Goal: Information Seeking & Learning: Learn about a topic

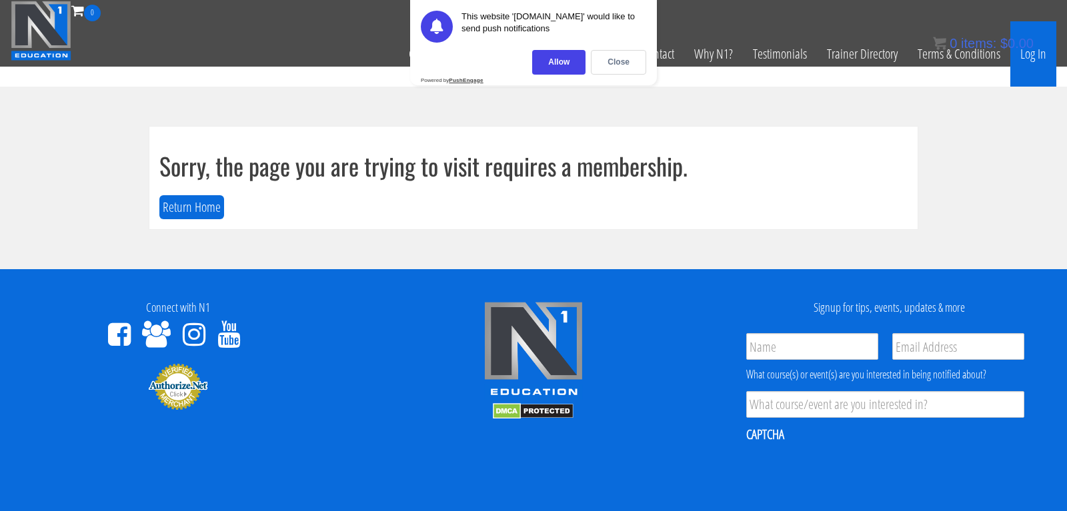
click at [1026, 56] on link "Log In" at bounding box center [1033, 53] width 46 height 65
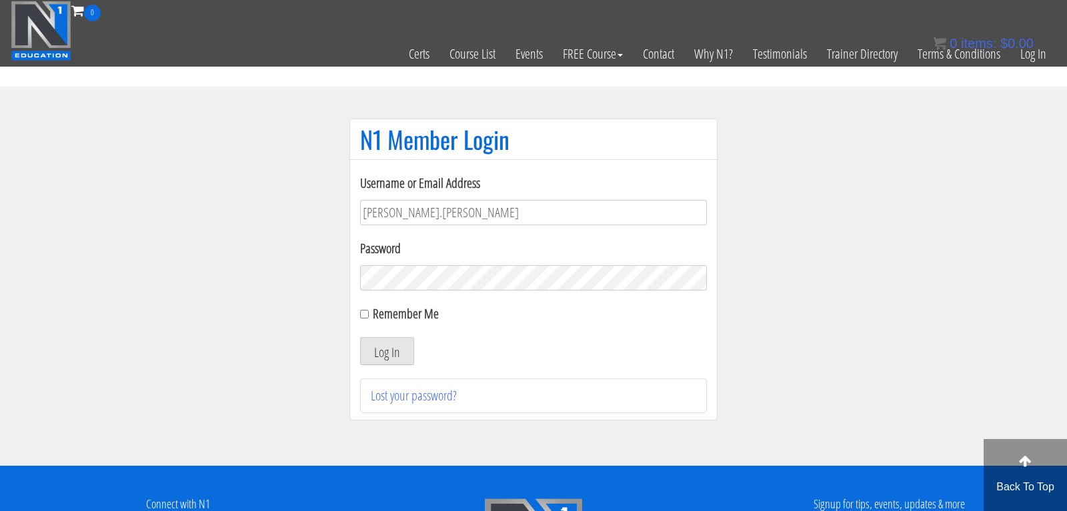
click at [381, 314] on label "Remember Me" at bounding box center [406, 314] width 66 height 18
click at [369, 314] on input "Remember Me" at bounding box center [364, 314] width 9 height 9
checkbox input "true"
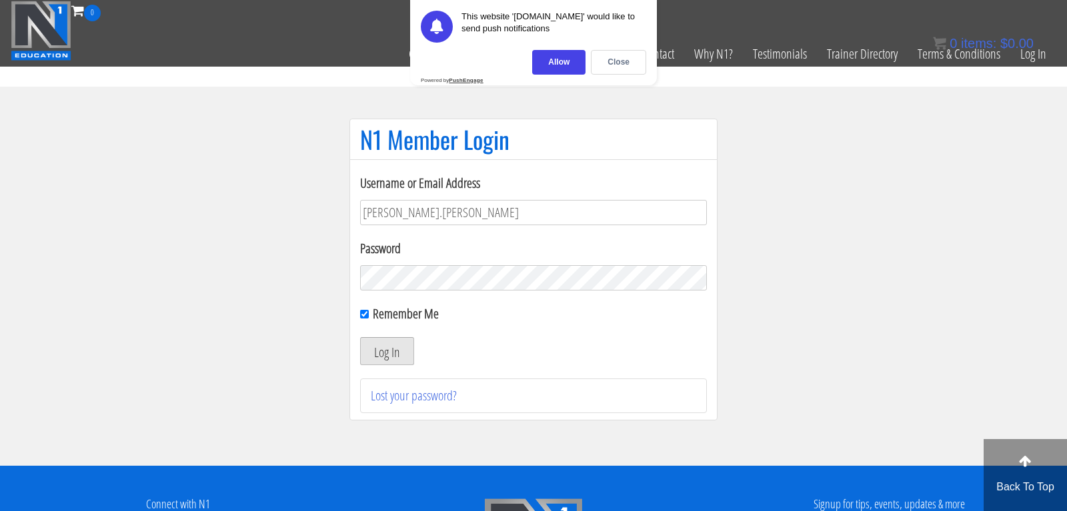
click at [378, 348] on button "Log In" at bounding box center [387, 351] width 54 height 28
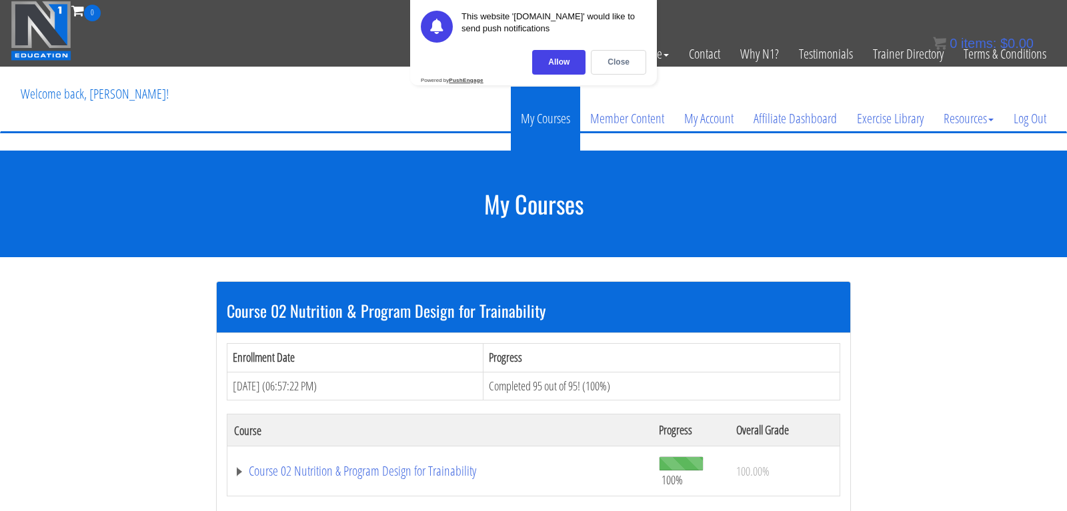
click at [555, 119] on link "My Courses" at bounding box center [545, 119] width 69 height 64
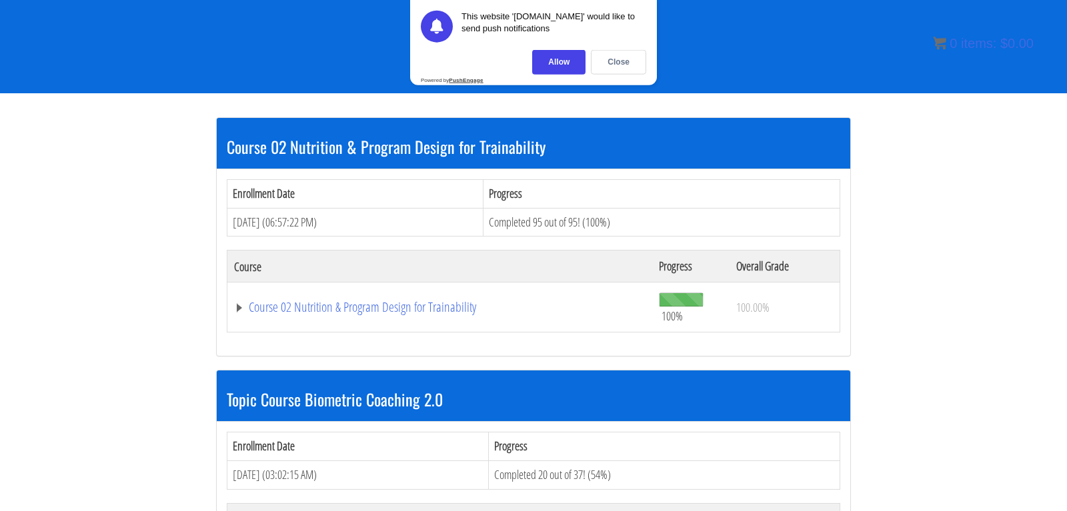
scroll to position [163, 0]
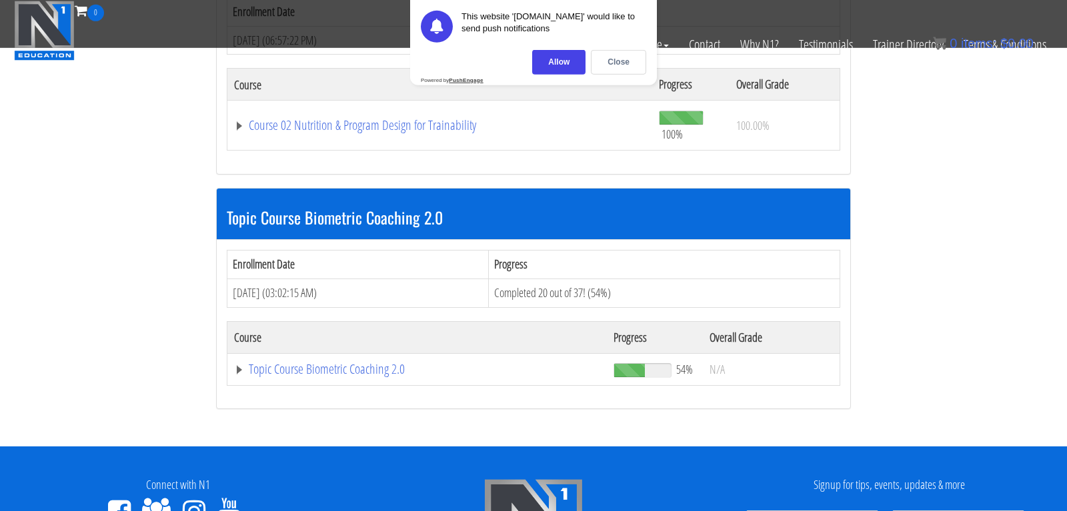
scroll to position [263, 0]
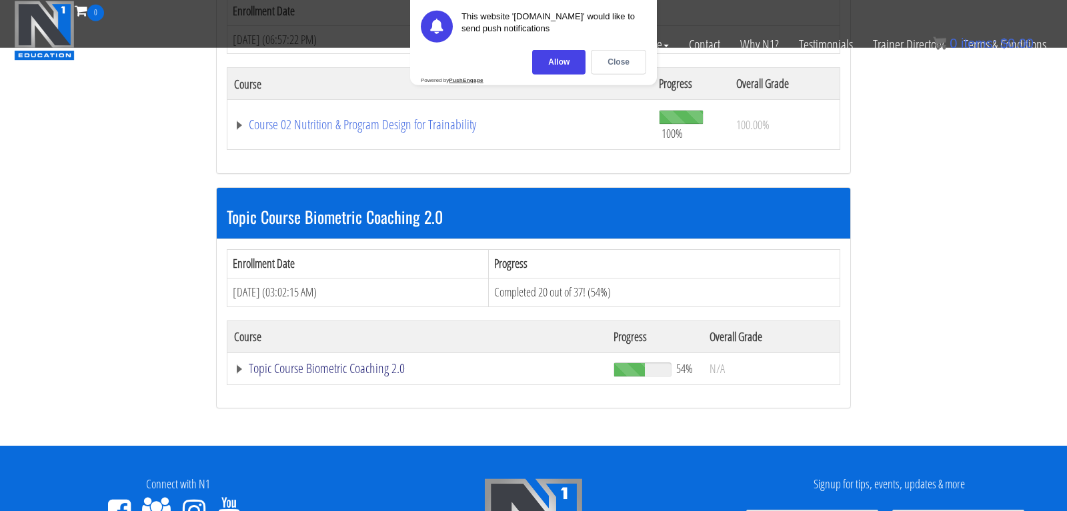
click at [359, 131] on link "Topic Course Biometric Coaching 2.0" at bounding box center [439, 124] width 411 height 13
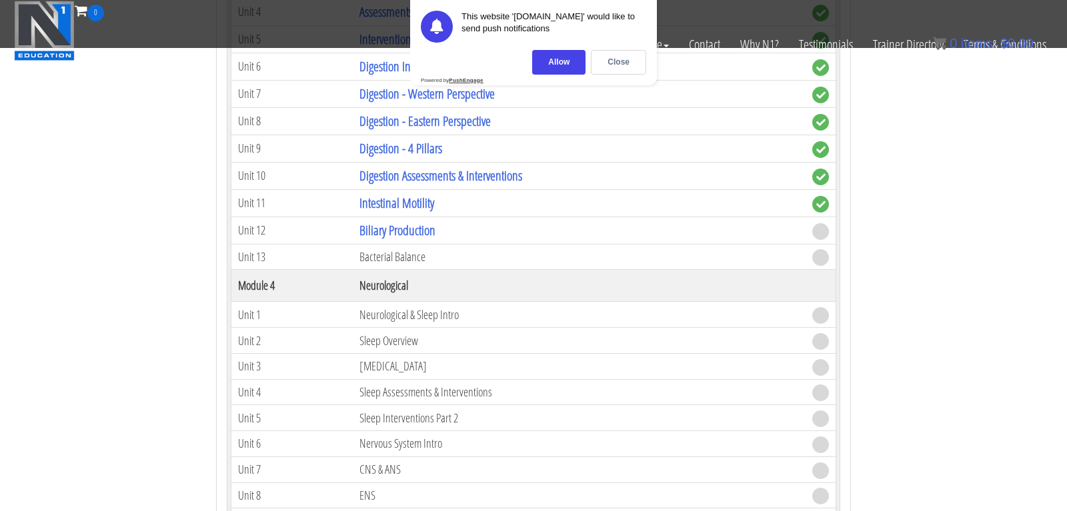
scroll to position [1077, 0]
click at [396, 231] on link "Biliary Production" at bounding box center [397, 231] width 76 height 18
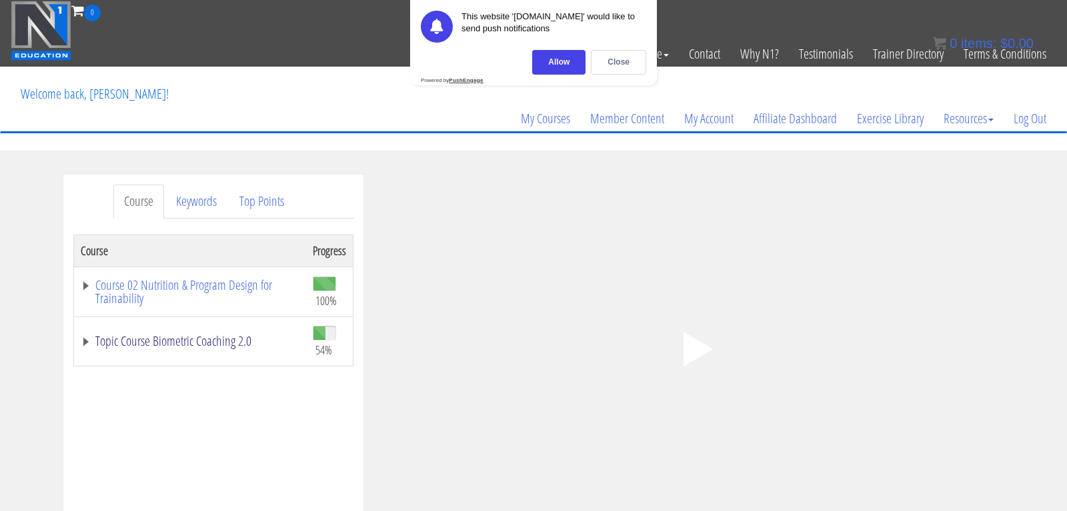
click at [205, 341] on link "Topic Course Biometric Coaching 2.0" at bounding box center [190, 341] width 219 height 13
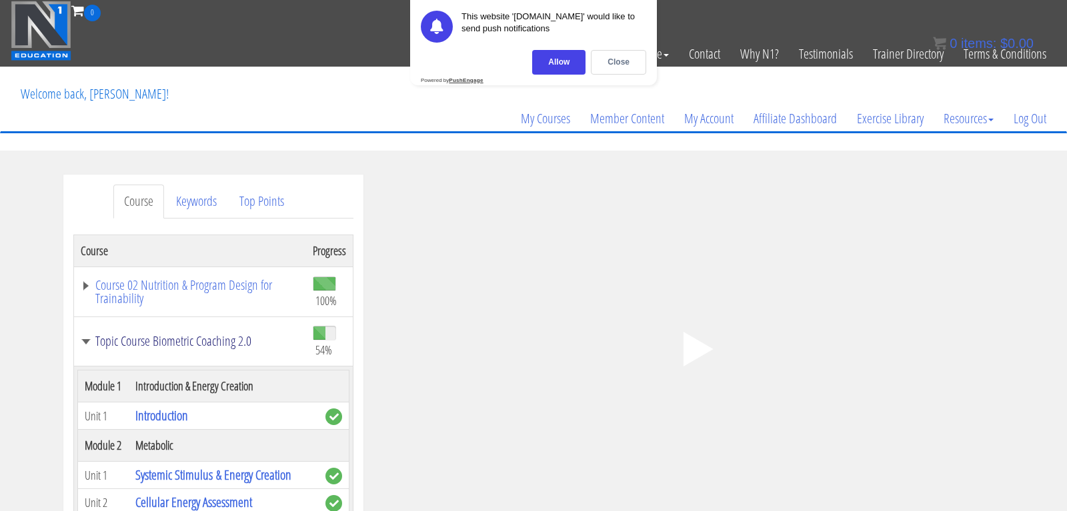
scroll to position [53, 0]
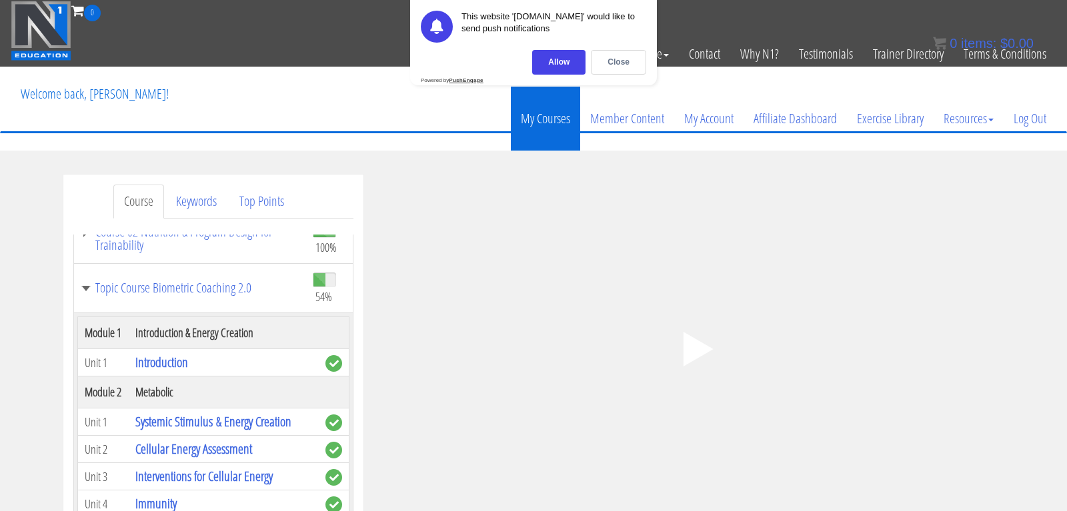
click at [533, 117] on link "My Courses" at bounding box center [545, 119] width 69 height 64
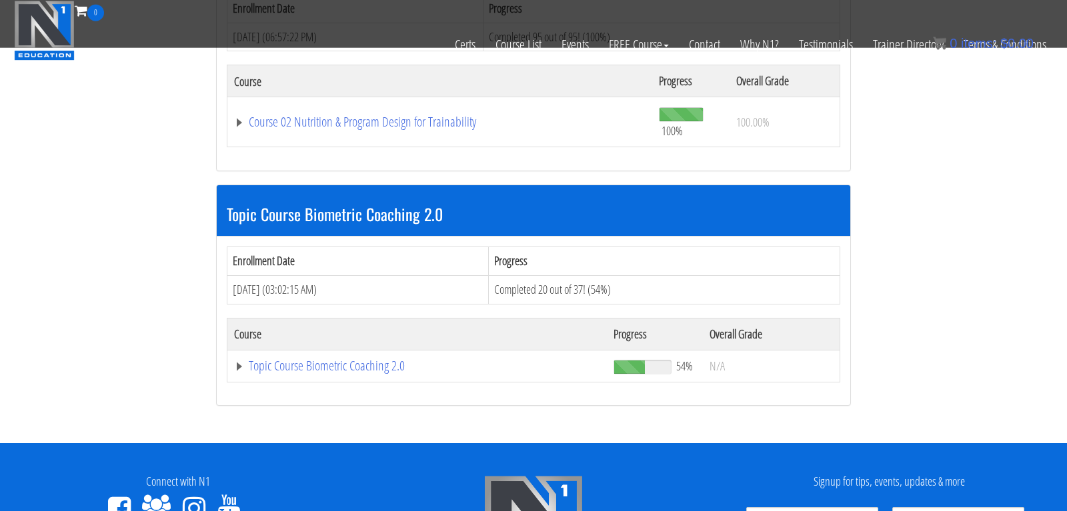
scroll to position [266, 0]
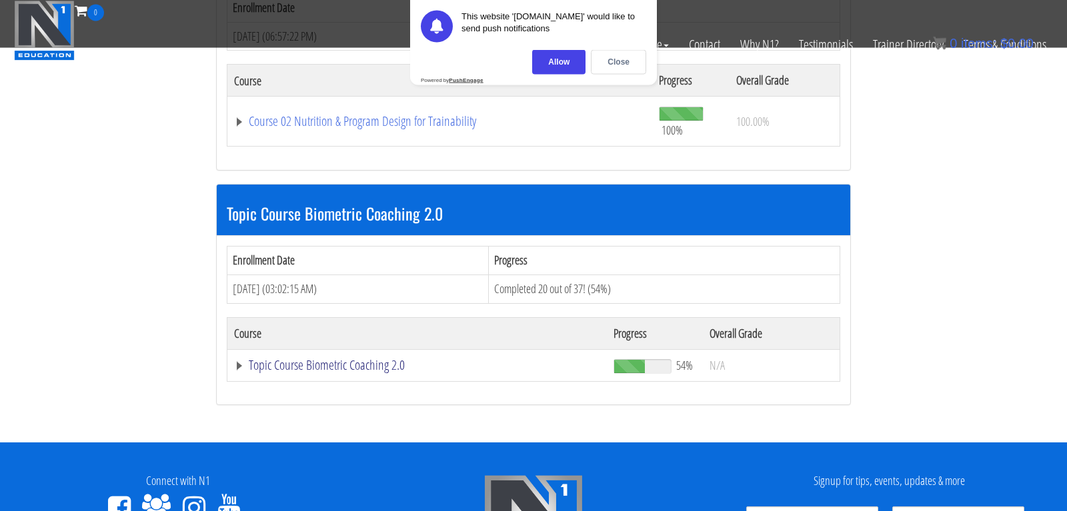
click at [359, 128] on link "Topic Course Biometric Coaching 2.0" at bounding box center [439, 121] width 411 height 13
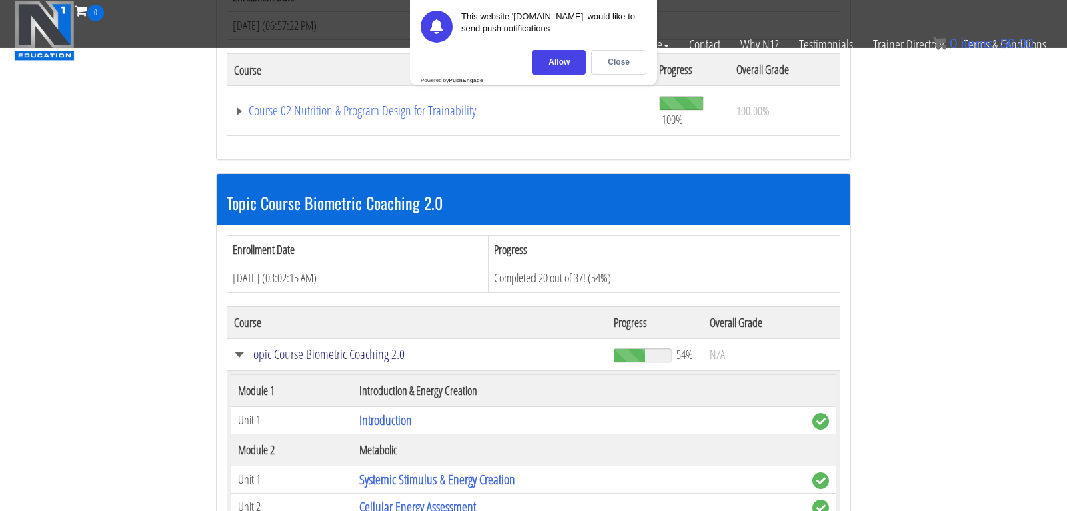
scroll to position [276, 0]
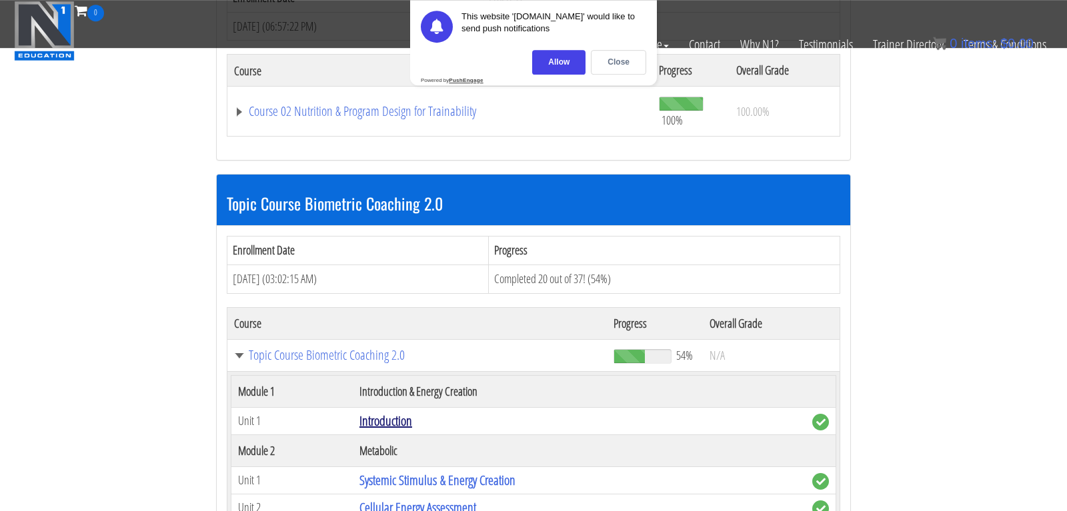
click at [371, 419] on link "Introduction" at bounding box center [385, 421] width 53 height 18
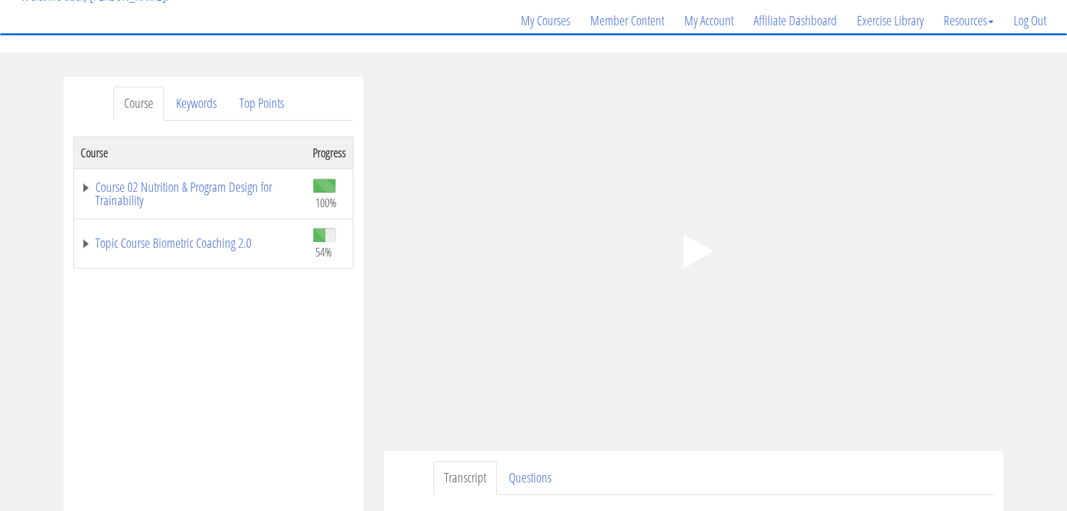
scroll to position [90, 0]
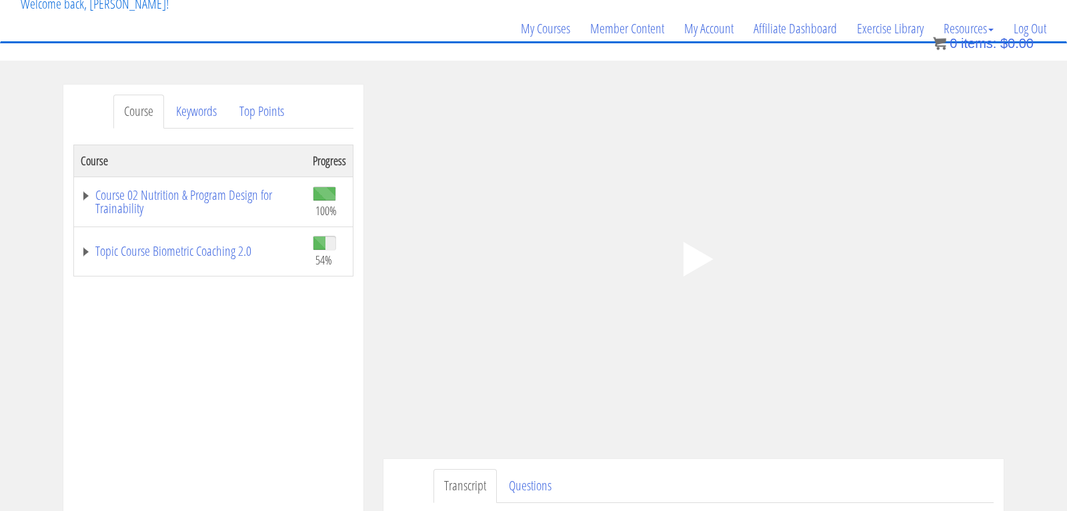
click at [703, 245] on icon ".fp-color-play{opacity:0.65;}.controlbutton{fill:#fff;}" at bounding box center [693, 259] width 84 height 84
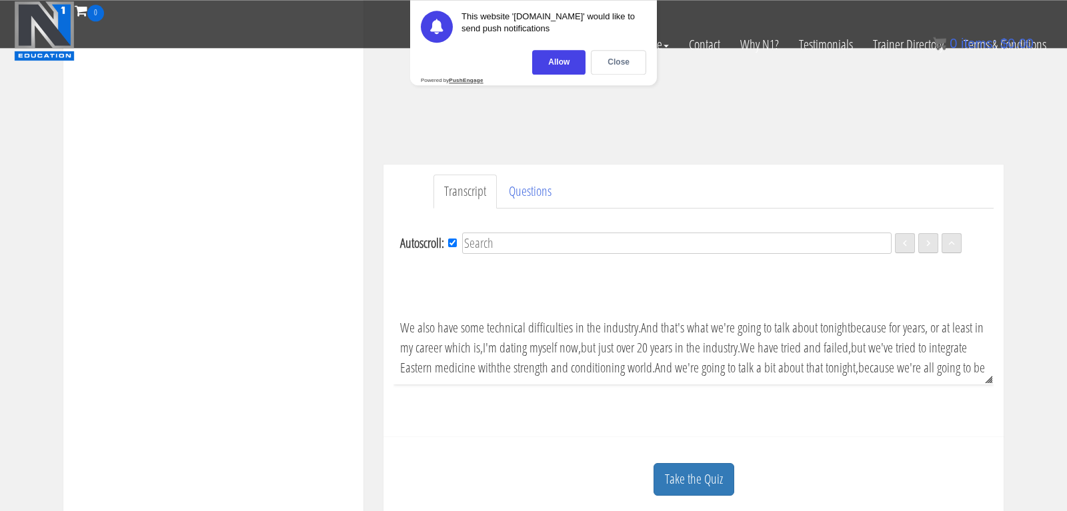
scroll to position [301, 0]
click at [570, 65] on div "Allow" at bounding box center [558, 62] width 53 height 25
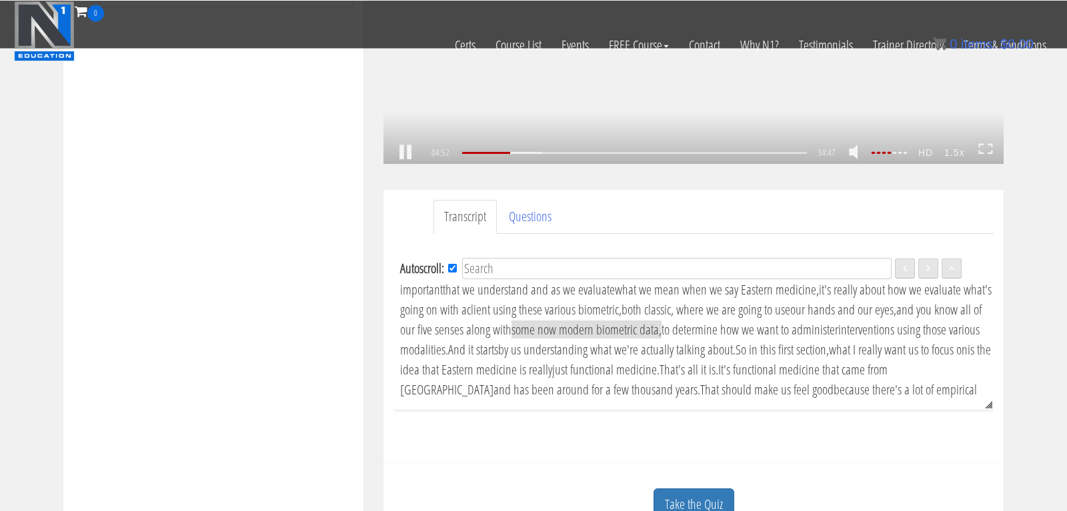
scroll to position [709, 0]
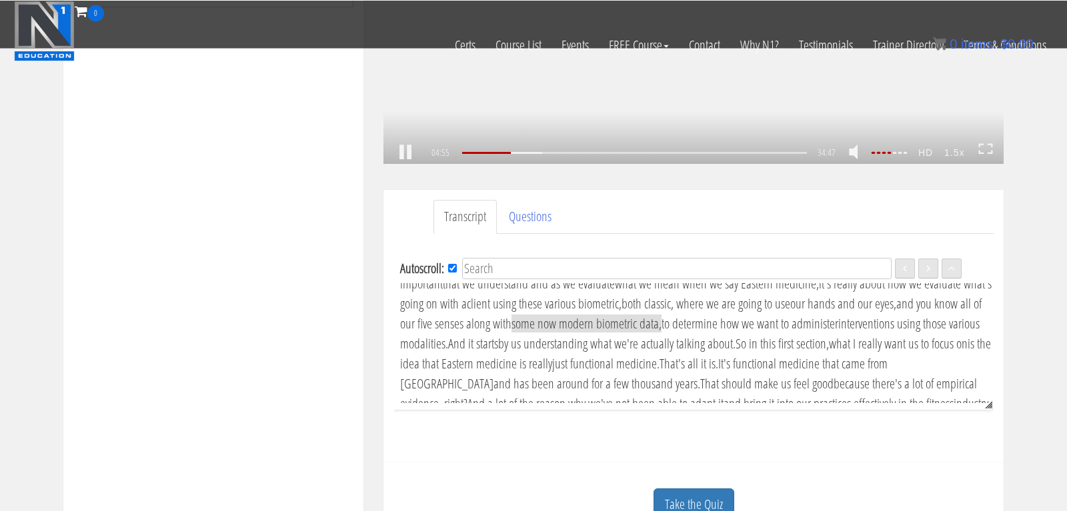
click at [404, 153] on link at bounding box center [405, 153] width 23 height 0
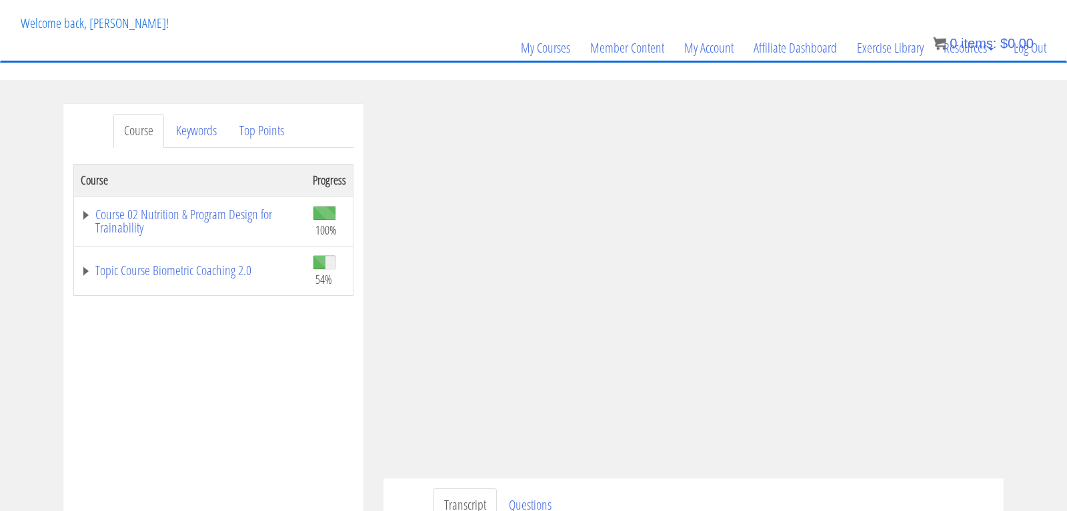
scroll to position [0, 0]
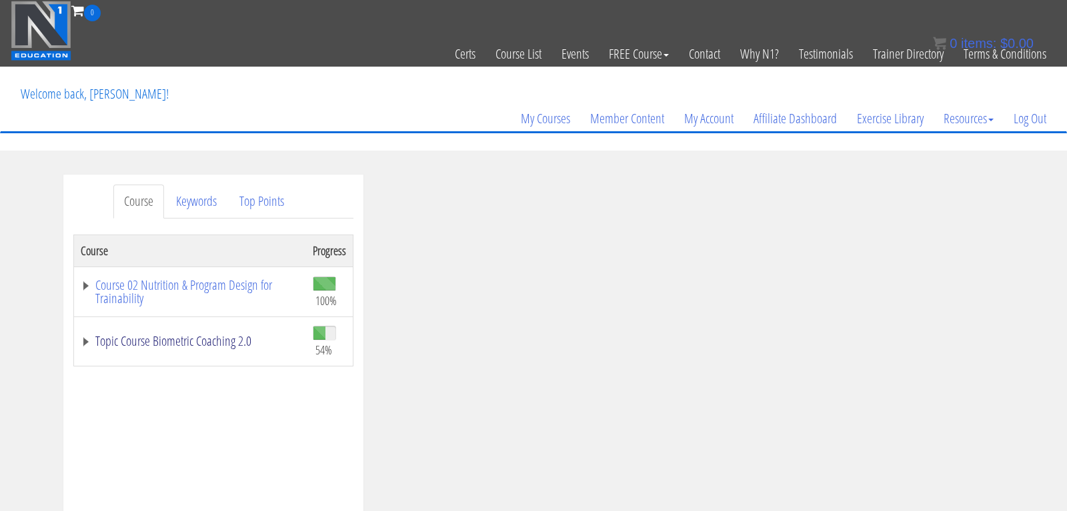
click at [189, 348] on link "Topic Course Biometric Coaching 2.0" at bounding box center [190, 341] width 219 height 13
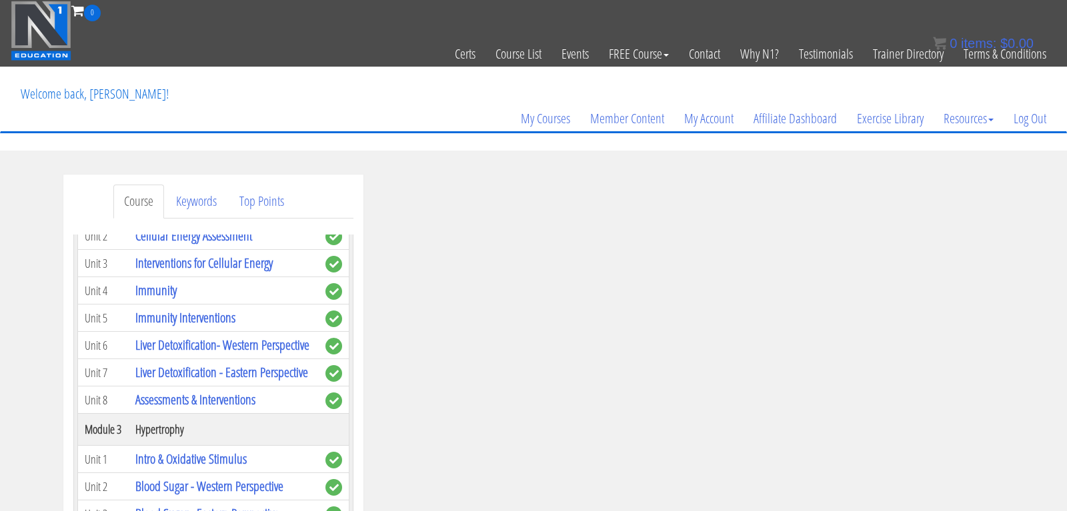
scroll to position [267, 0]
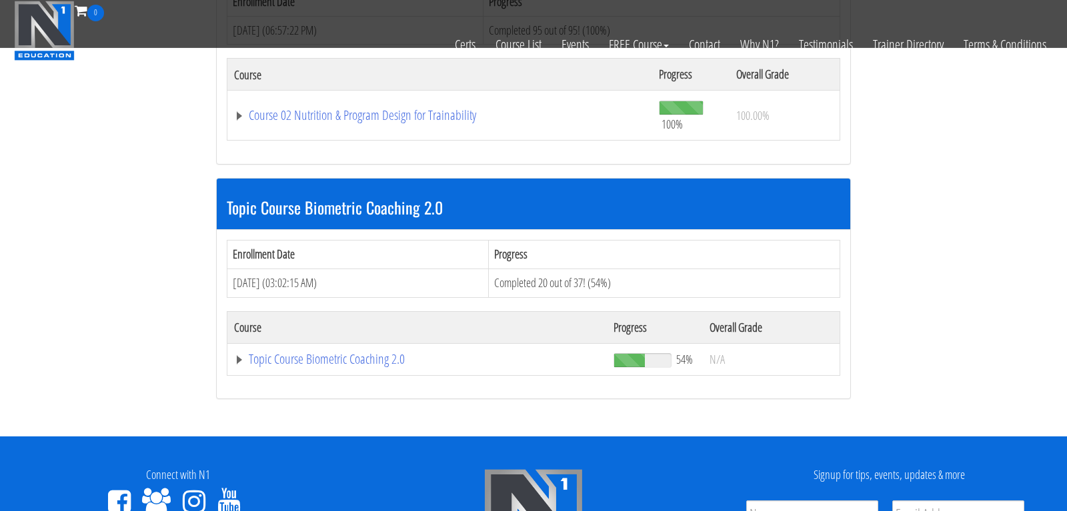
scroll to position [271, 0]
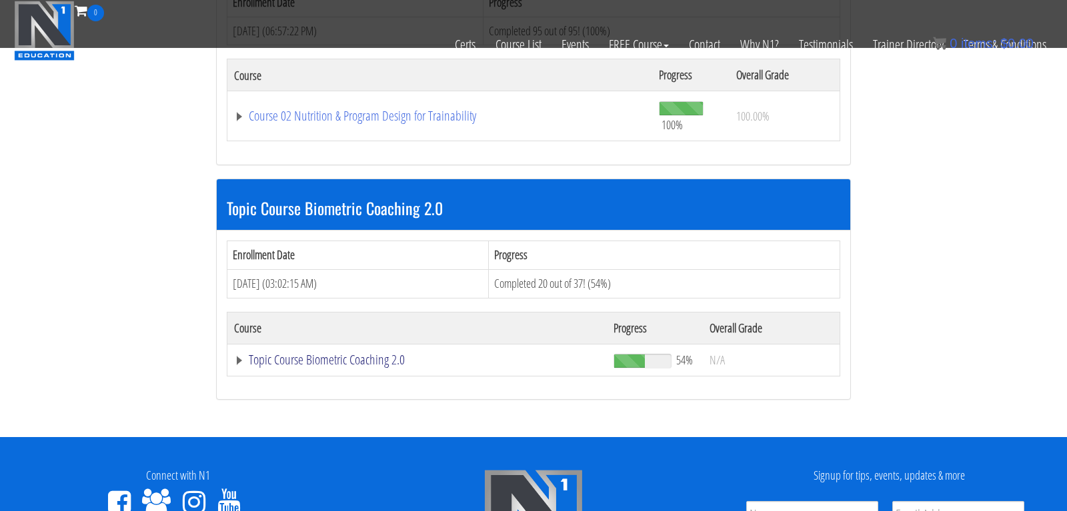
click at [336, 123] on link "Topic Course Biometric Coaching 2.0" at bounding box center [439, 115] width 411 height 13
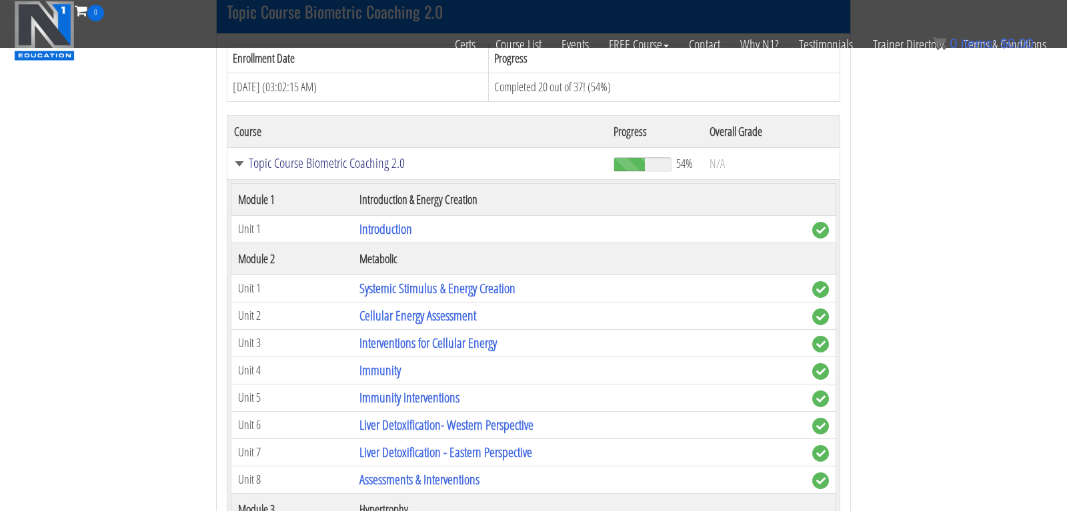
scroll to position [479, 0]
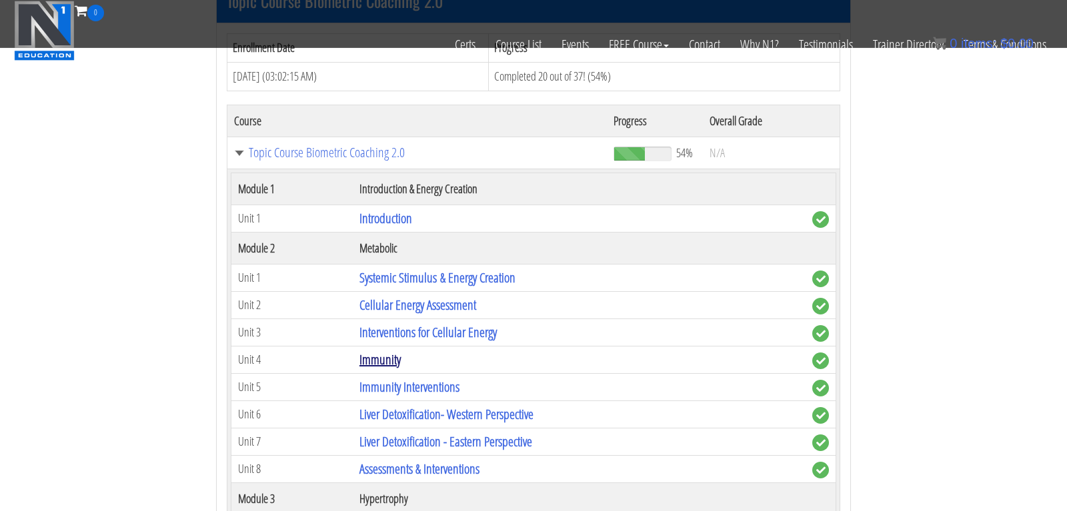
click at [383, 362] on link "Immunity" at bounding box center [379, 360] width 41 height 18
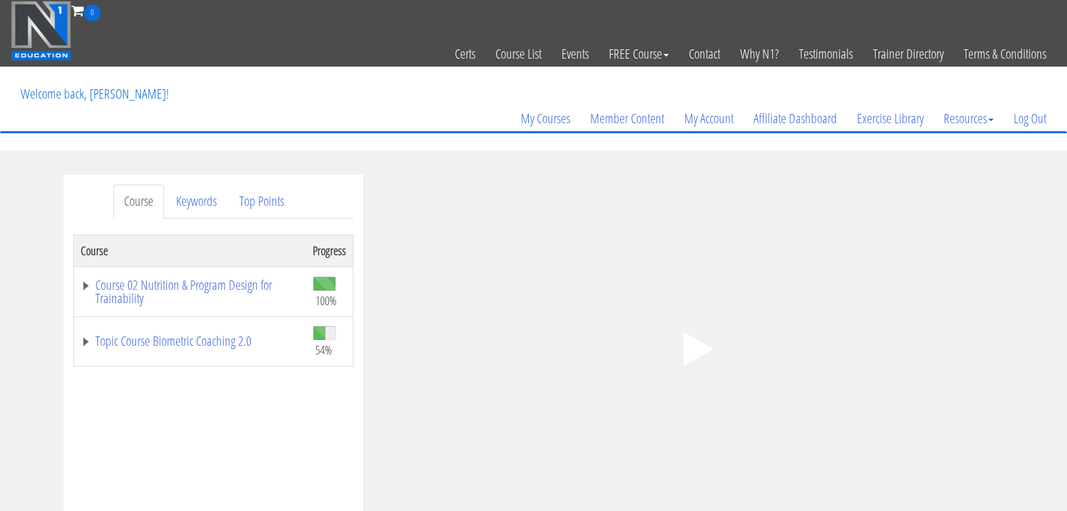
click at [697, 353] on polygon at bounding box center [698, 349] width 30 height 35
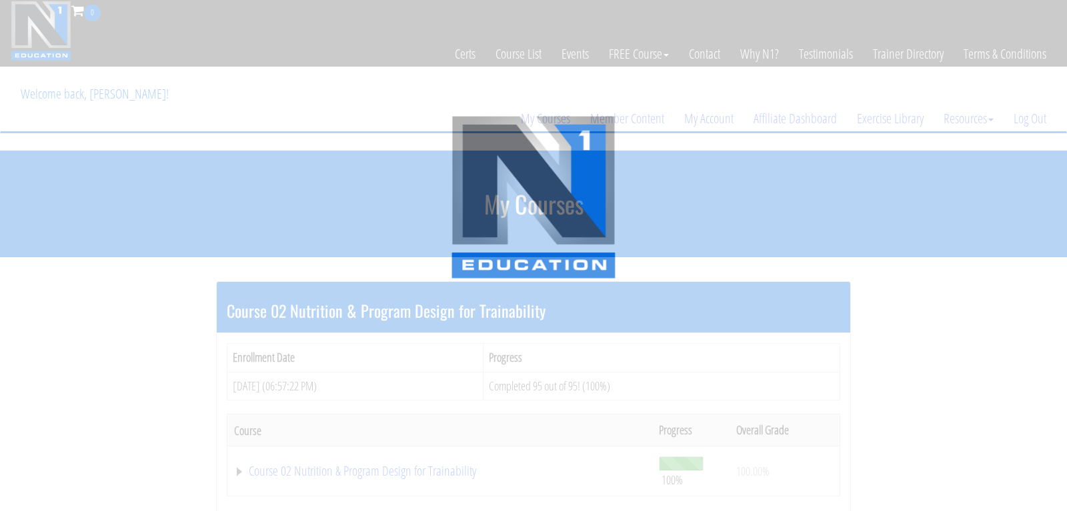
scroll to position [479, 0]
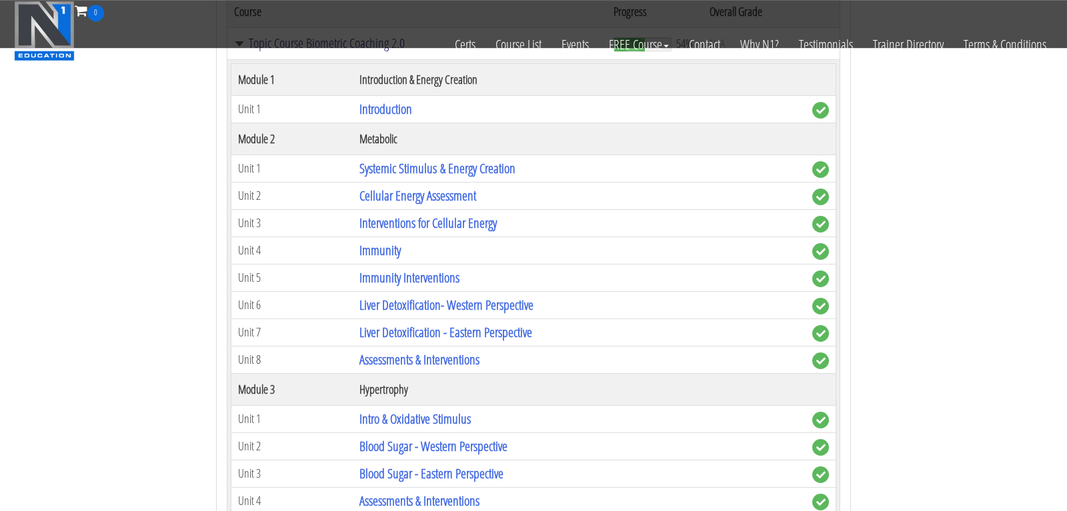
scroll to position [589, 0]
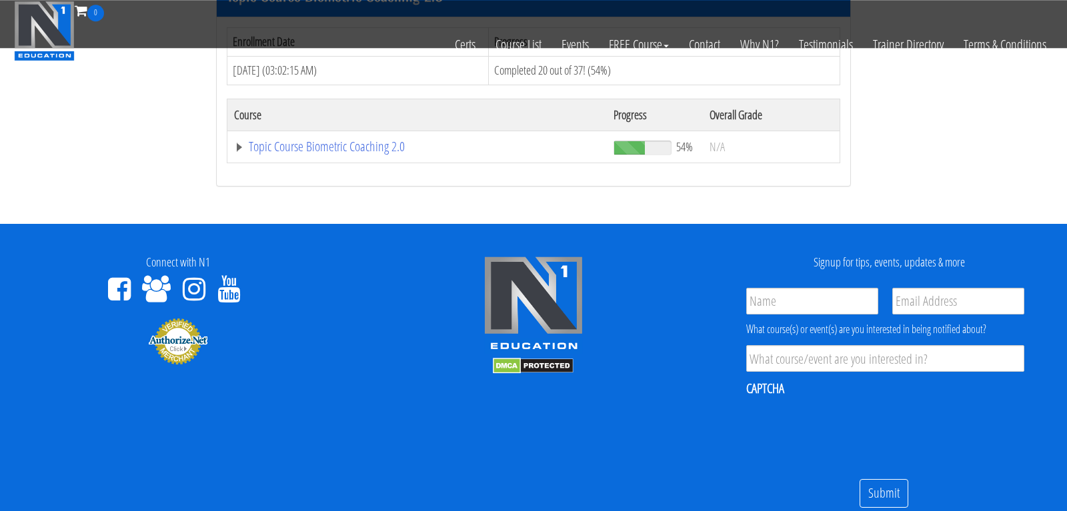
scroll to position [466, 0]
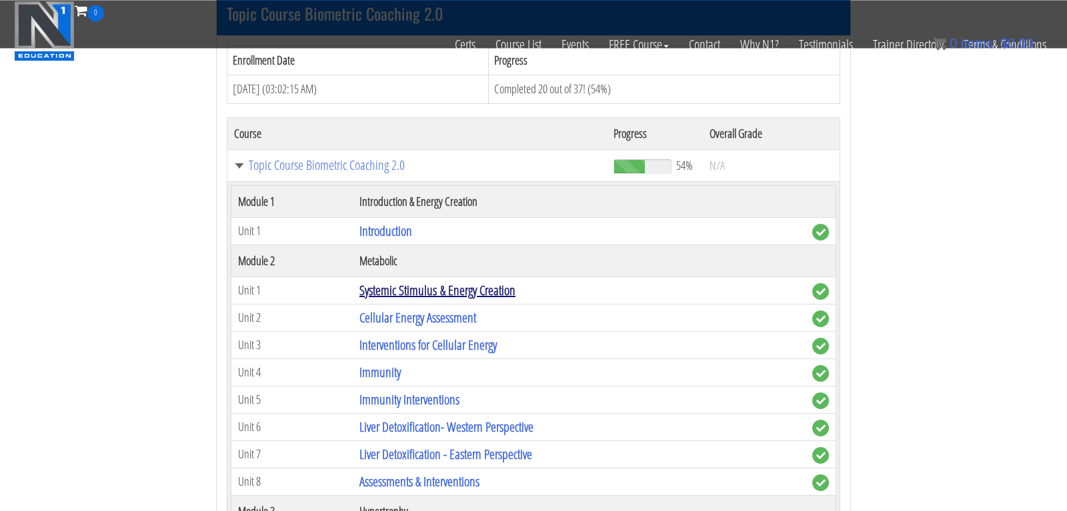
click at [442, 289] on link "Systemic Stimulus & Energy Creation" at bounding box center [437, 290] width 156 height 18
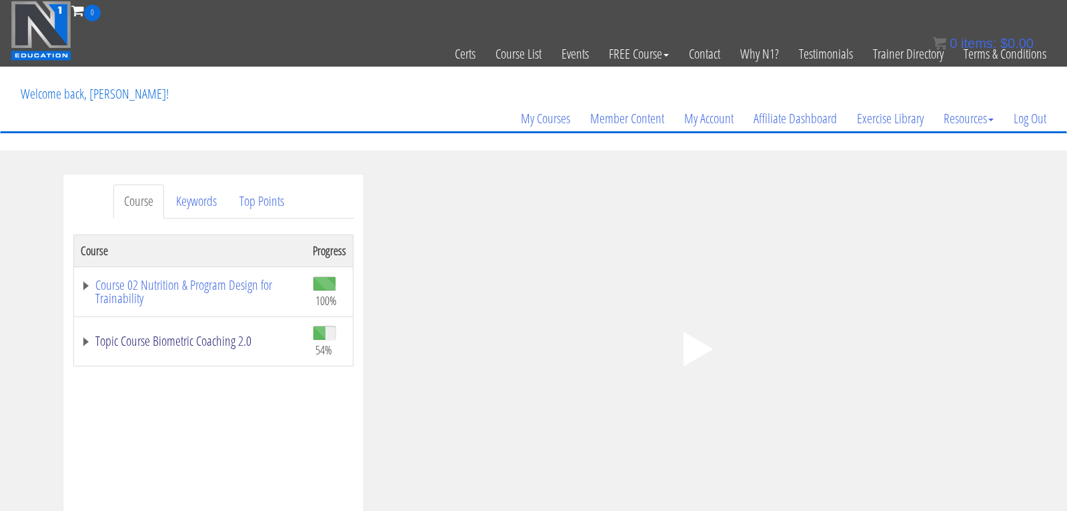
click at [168, 335] on link "Topic Course Biometric Coaching 2.0" at bounding box center [190, 341] width 219 height 13
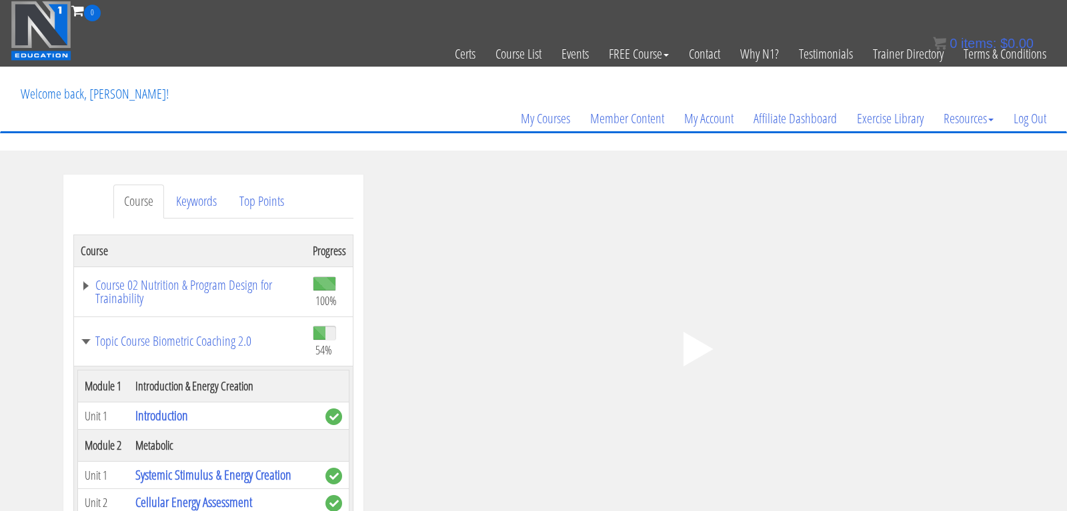
click at [171, 356] on td "Topic Course Biometric Coaching 2.0" at bounding box center [190, 342] width 233 height 50
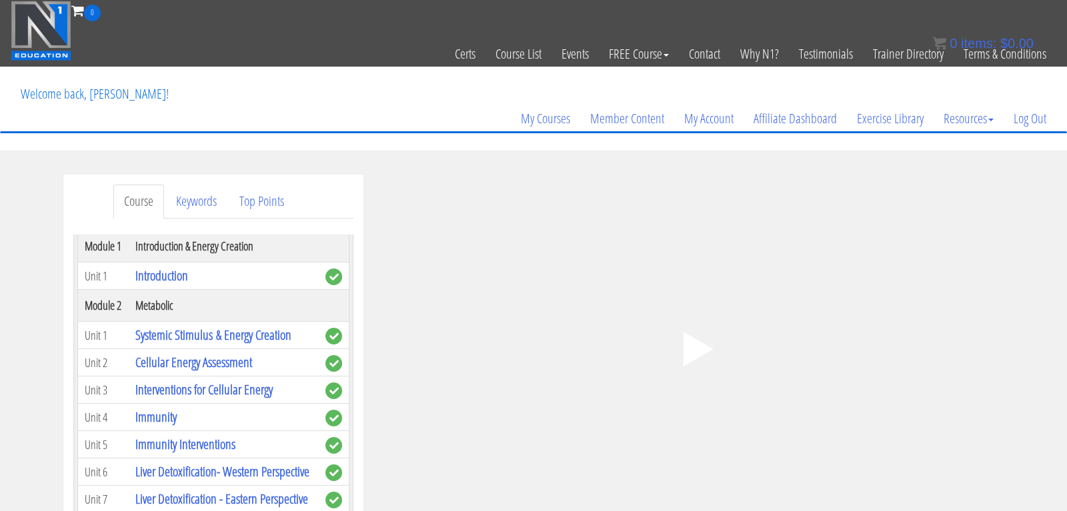
scroll to position [139, 0]
click at [193, 207] on link "Keywords" at bounding box center [196, 202] width 62 height 34
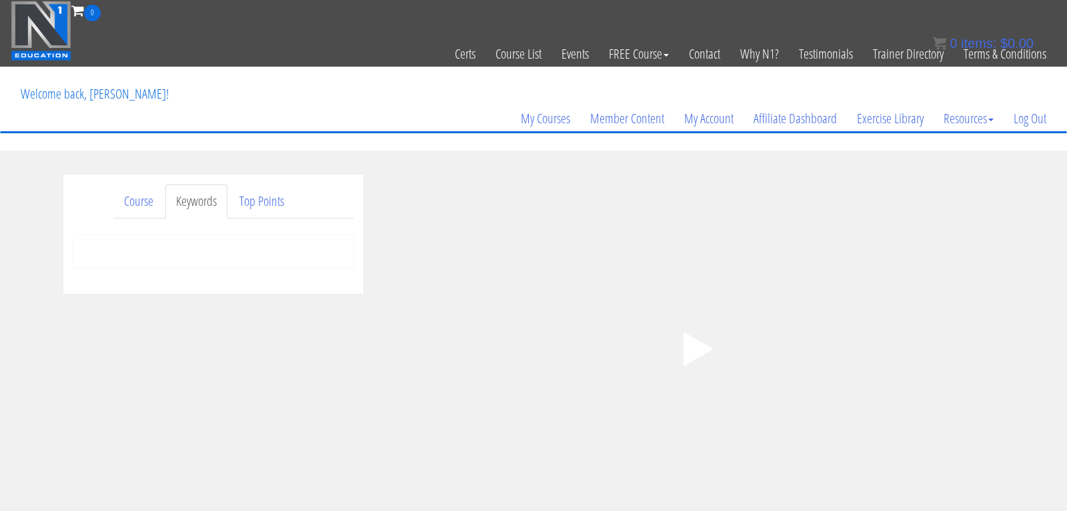
click at [174, 235] on div at bounding box center [213, 251] width 280 height 33
drag, startPoint x: 174, startPoint y: 235, endPoint x: 235, endPoint y: 204, distance: 68.6
click at [235, 204] on div "Course Keywords Top Points Course Progress Course 02 Nutrition & Program Design…" at bounding box center [213, 234] width 300 height 119
click at [235, 204] on link "Top Points" at bounding box center [262, 202] width 66 height 34
click at [251, 203] on link "Top Points" at bounding box center [262, 202] width 66 height 34
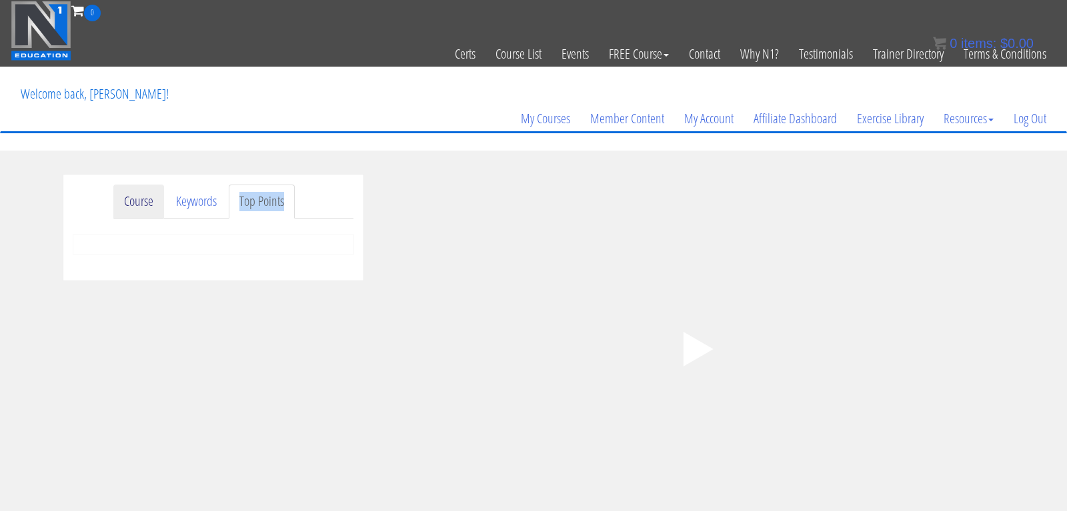
click at [144, 199] on link "Course" at bounding box center [138, 202] width 51 height 34
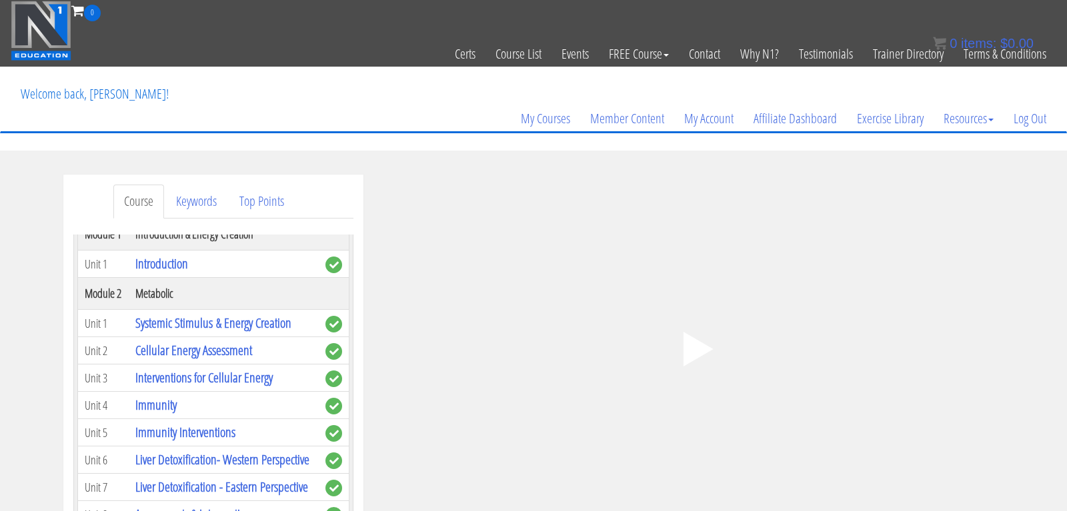
scroll to position [81, 0]
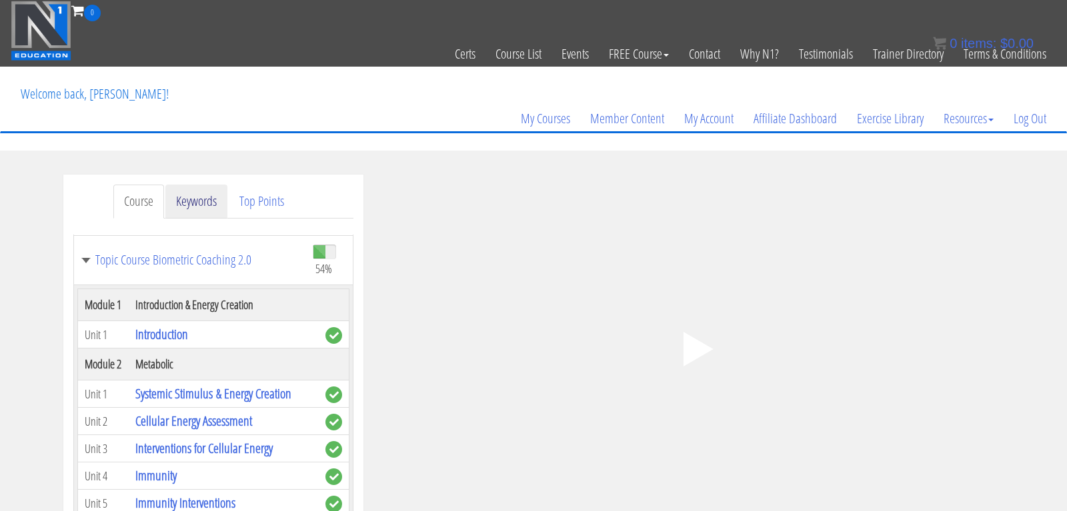
click at [201, 201] on link "Keywords" at bounding box center [196, 202] width 62 height 34
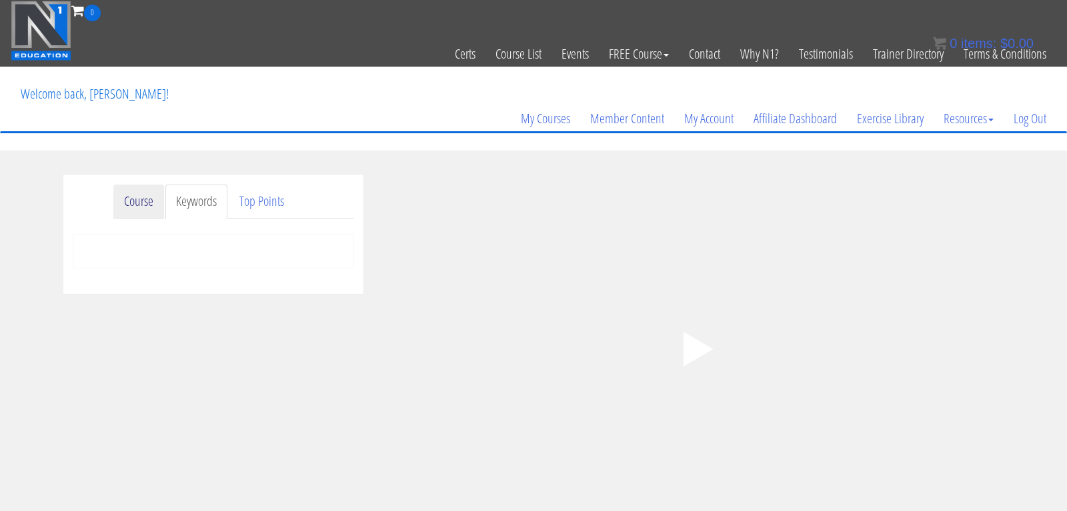
click at [149, 202] on link "Course" at bounding box center [138, 202] width 51 height 34
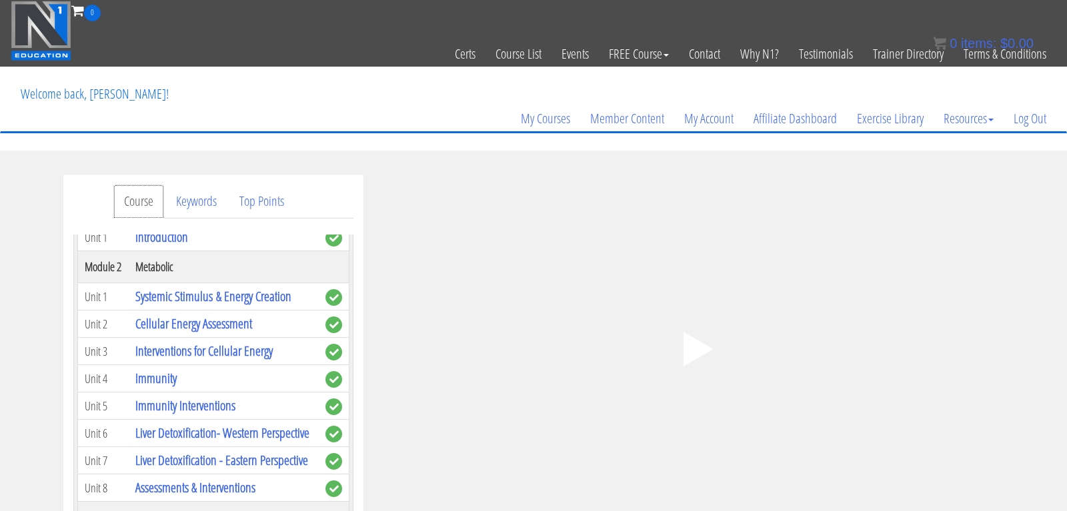
scroll to position [177, 0]
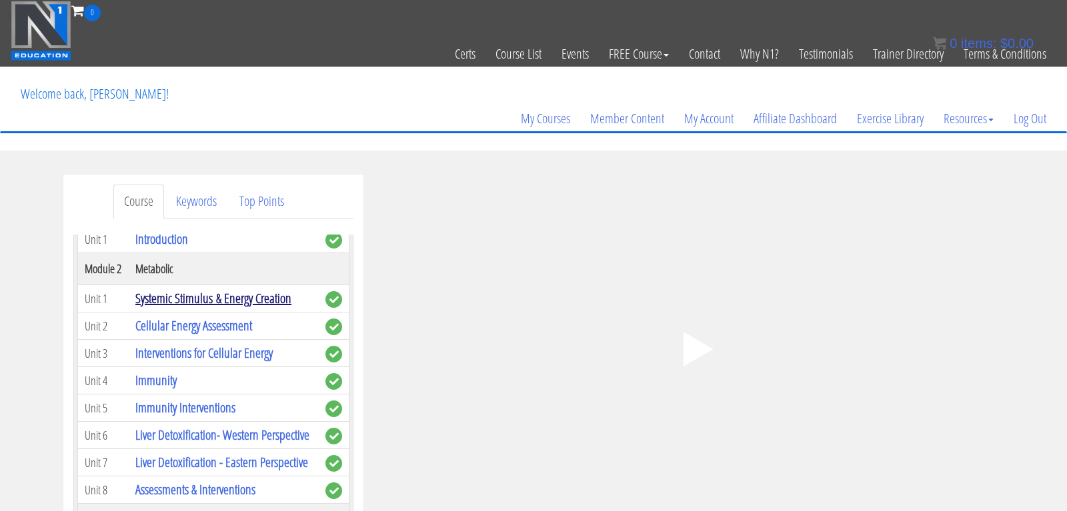
click at [195, 307] on link "Systemic Stimulus & Energy Creation" at bounding box center [213, 298] width 156 height 18
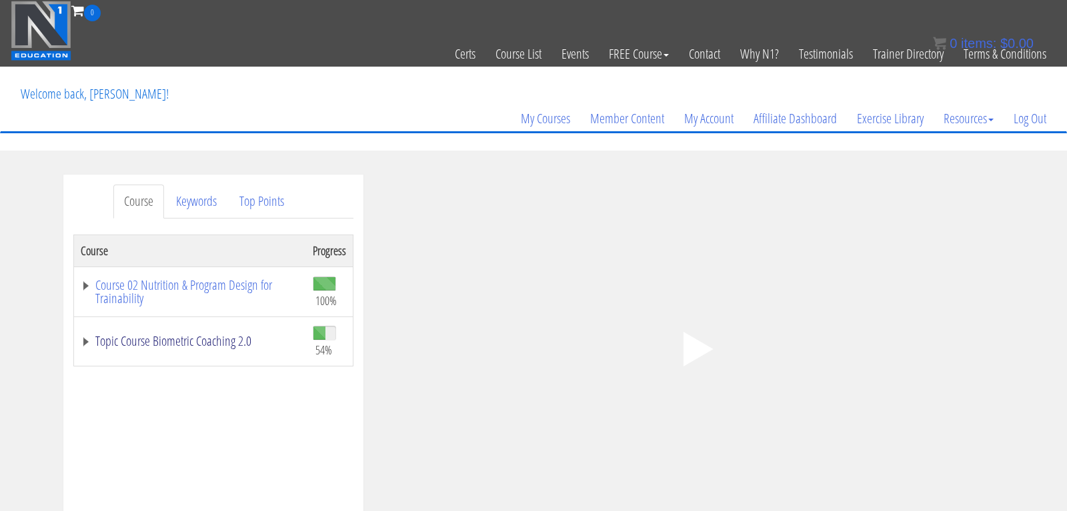
click at [160, 343] on link "Topic Course Biometric Coaching 2.0" at bounding box center [190, 341] width 219 height 13
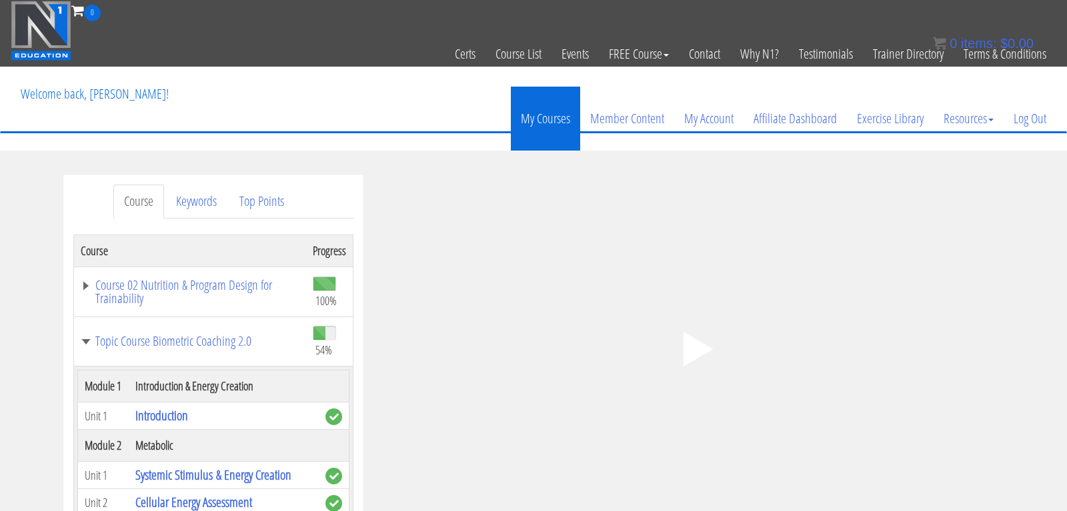
click at [545, 114] on link "My Courses" at bounding box center [545, 119] width 69 height 64
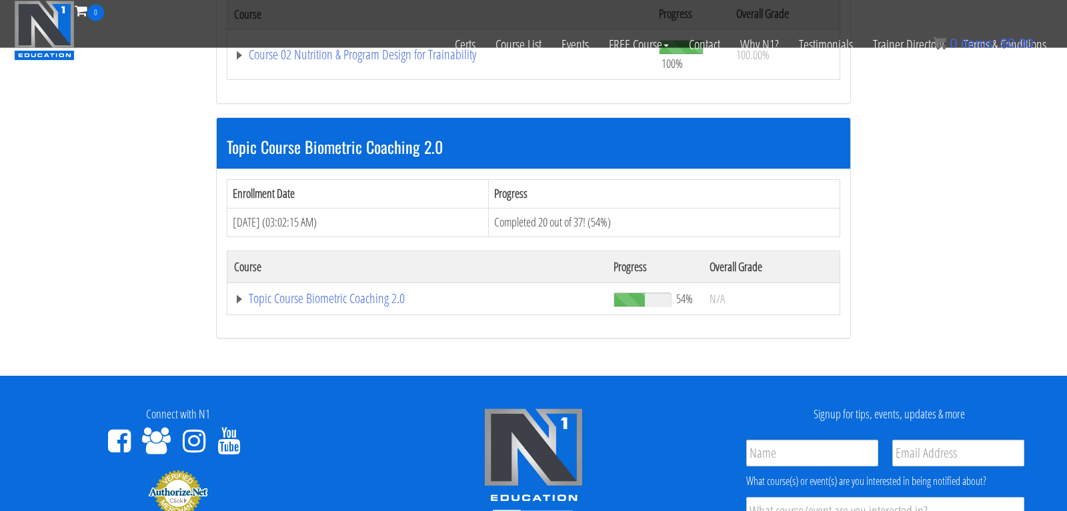
scroll to position [334, 0]
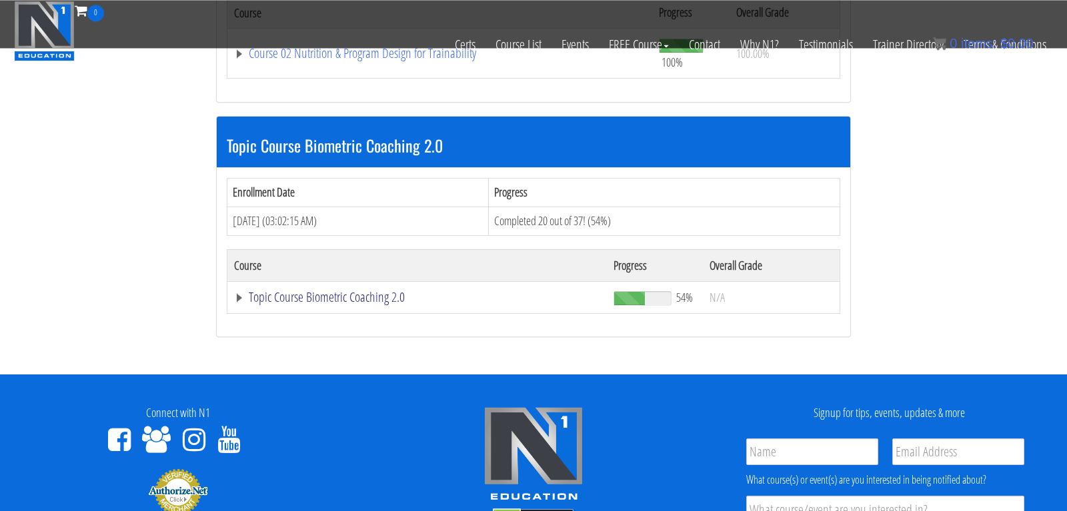
click at [333, 60] on link "Topic Course Biometric Coaching 2.0" at bounding box center [439, 53] width 411 height 13
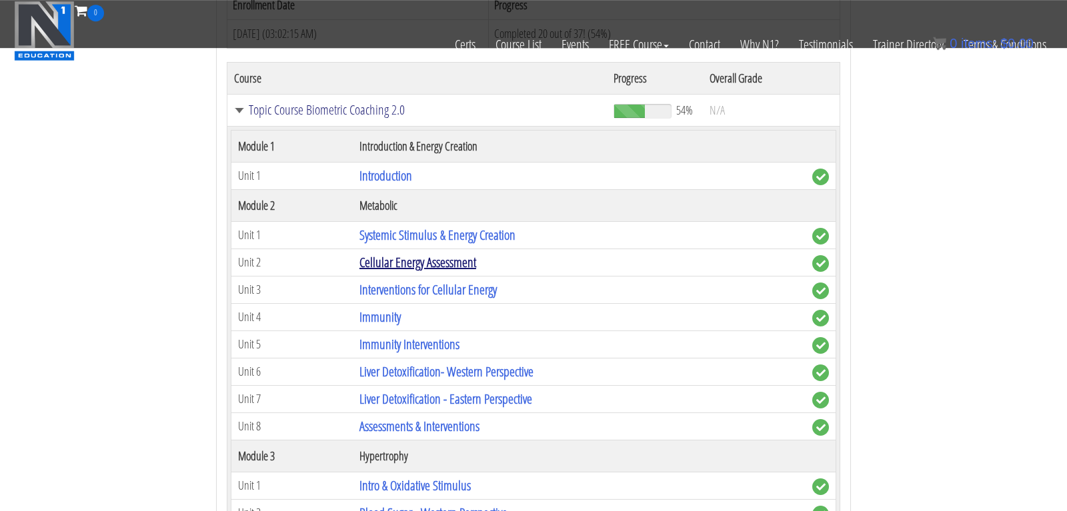
scroll to position [522, 0]
click at [391, 261] on link "Cellular Energy Assessment" at bounding box center [417, 262] width 117 height 18
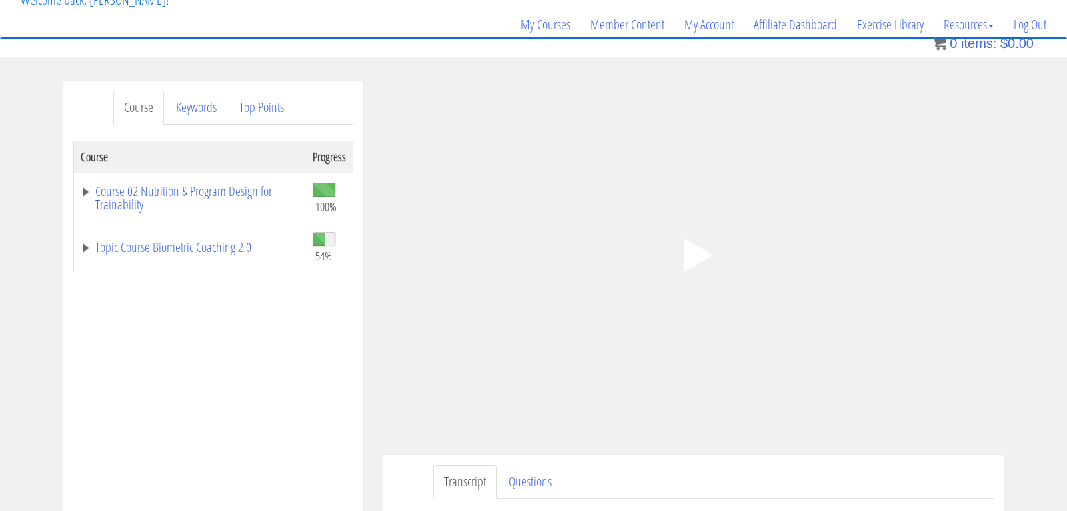
scroll to position [95, 0]
click at [695, 250] on polygon at bounding box center [698, 254] width 30 height 35
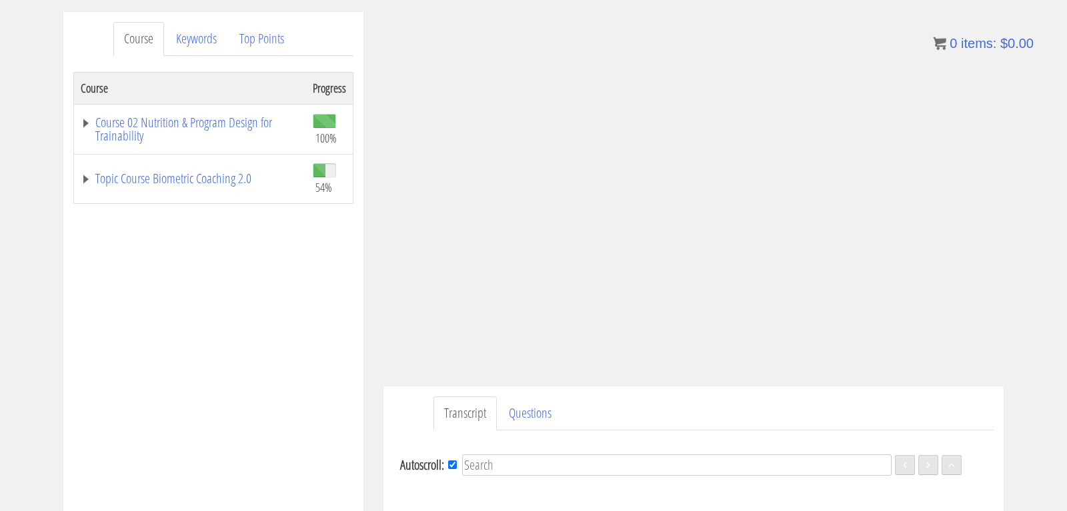
scroll to position [39, 0]
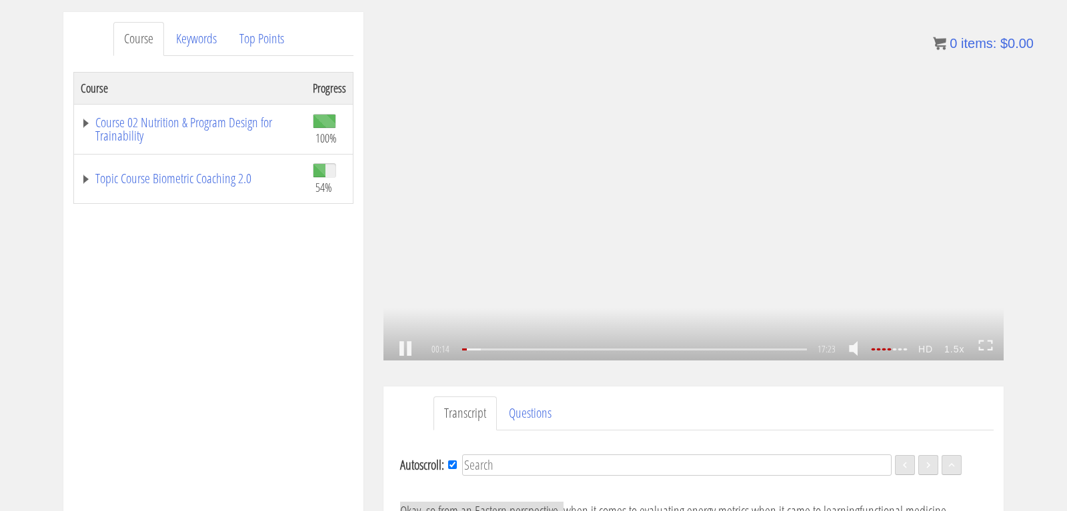
click at [625, 183] on div ".a{fill:#000;opacity:0.65;}.b{fill:#fff;opacity:1.0;} .fp-color-play{opacity:0.…" at bounding box center [693, 186] width 620 height 349
click at [701, 219] on div ".a{fill:#000;opacity:0.65;}.b{fill:#fff;opacity:1.0;} .fp-color-play{opacity:0.…" at bounding box center [693, 186] width 620 height 349
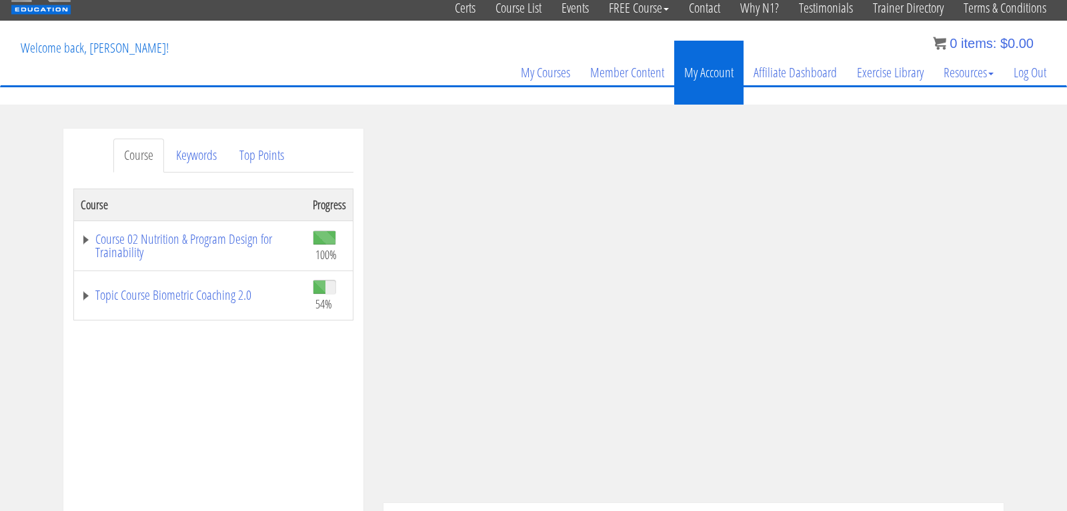
scroll to position [933, 0]
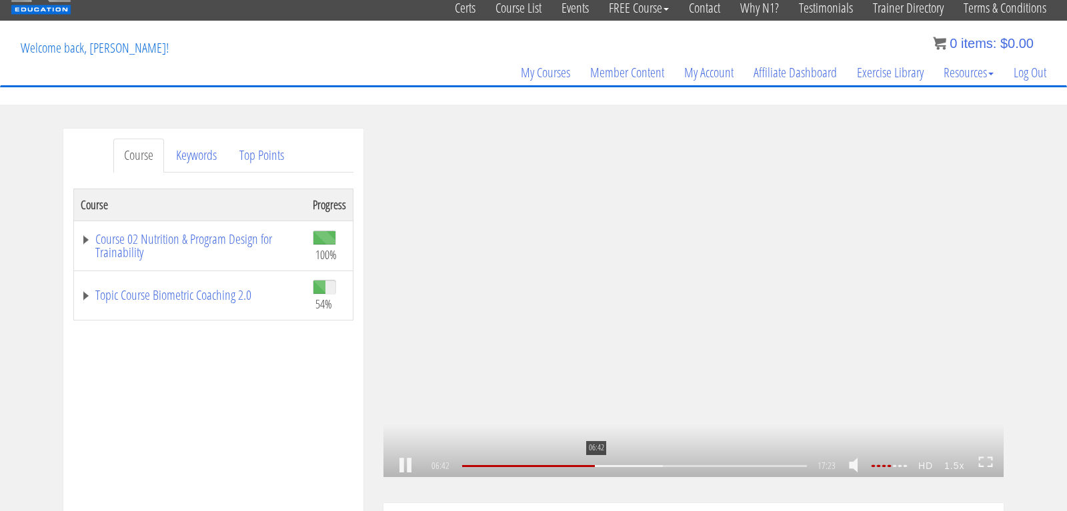
click at [595, 467] on div "06:42" at bounding box center [634, 466] width 345 height 2
click at [589, 466] on div "06:24" at bounding box center [634, 466] width 345 height 2
click at [595, 343] on div ".a{fill:#000;opacity:0.65;}.b{fill:#fff;opacity:1.0;} .fp-color-play{opacity:0.…" at bounding box center [693, 303] width 620 height 349
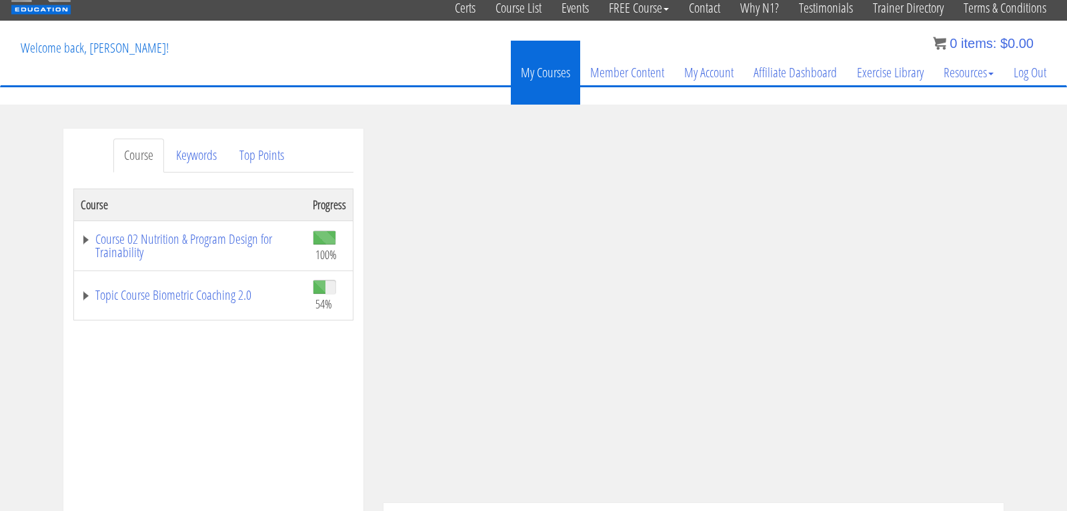
click at [540, 73] on link "My Courses" at bounding box center [545, 73] width 69 height 64
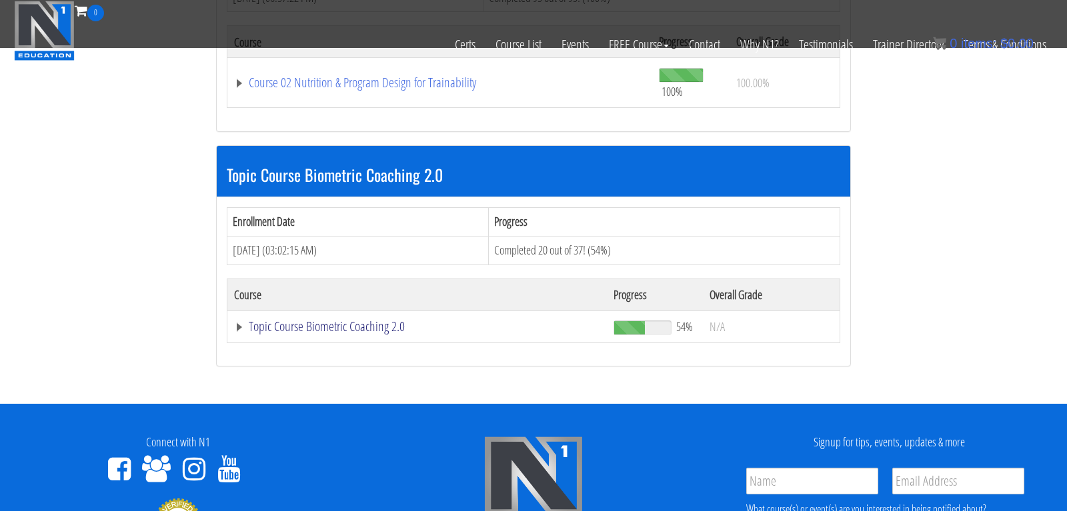
scroll to position [310, 0]
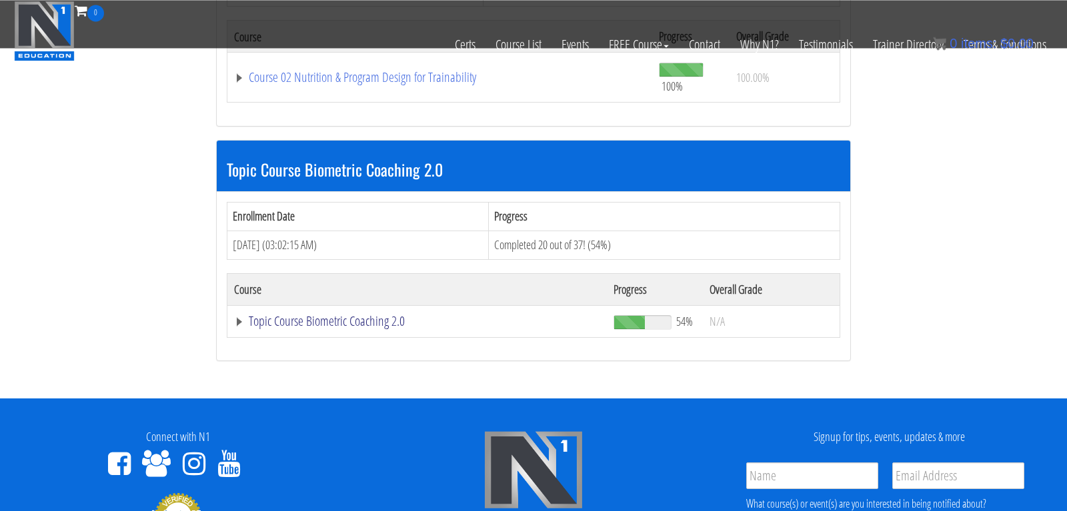
click at [356, 84] on link "Topic Course Biometric Coaching 2.0" at bounding box center [439, 77] width 411 height 13
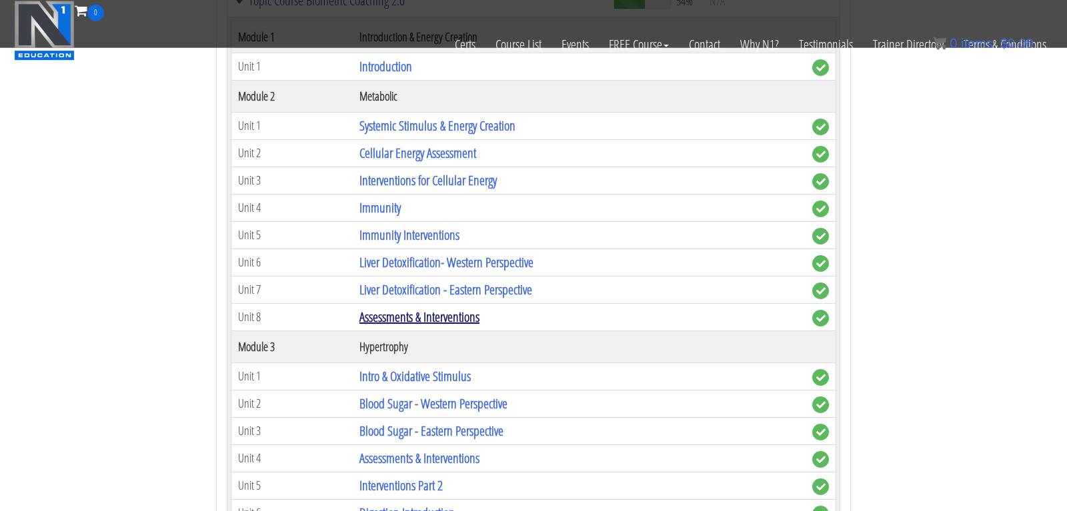
scroll to position [623, 0]
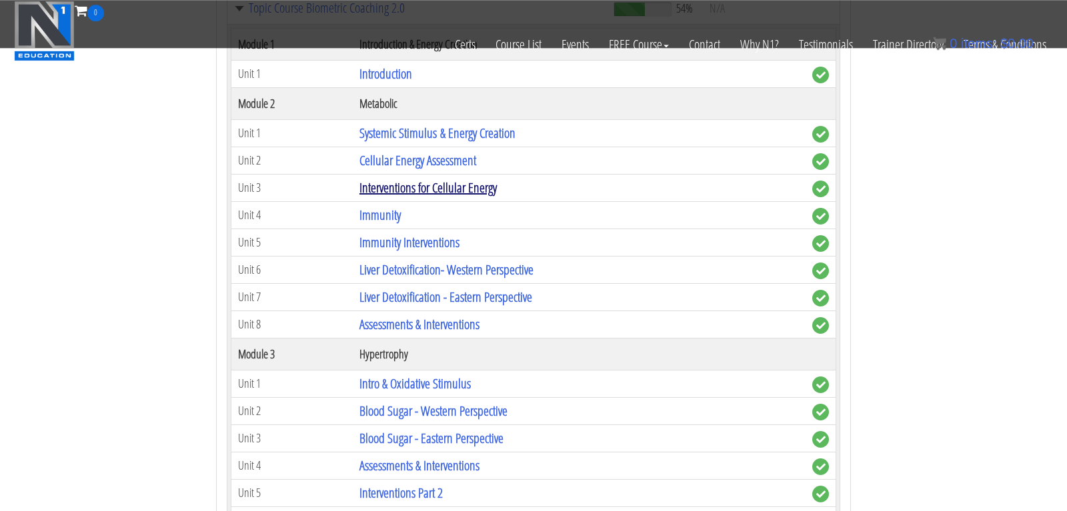
click at [415, 190] on link "Interventions for Cellular Energy" at bounding box center [427, 188] width 137 height 18
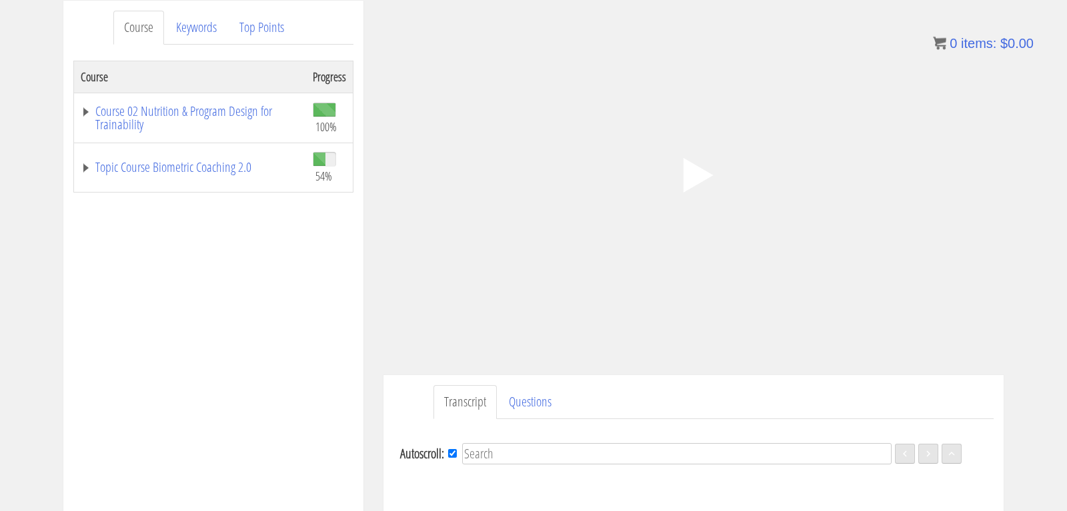
scroll to position [177, 0]
click at [694, 161] on icon ".fp-color-play{opacity:0.65;}.controlbutton{fill:#fff;}" at bounding box center [693, 173] width 84 height 84
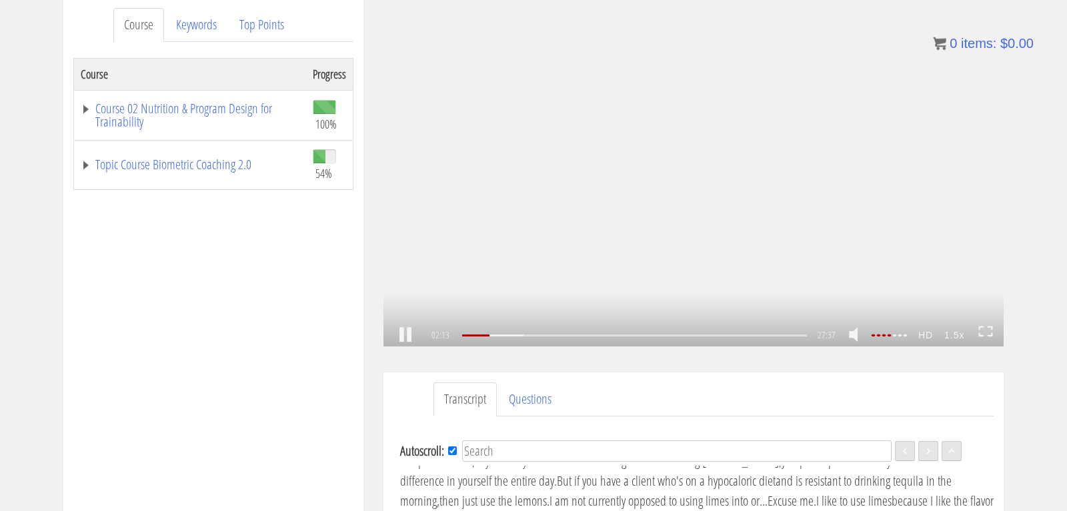
scroll to position [262, 0]
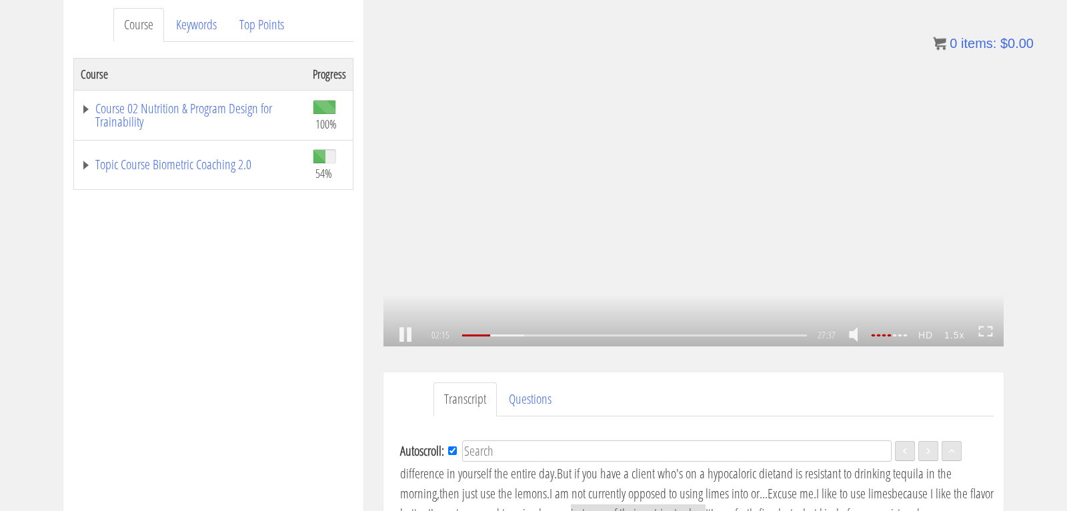
click at [949, 331] on strong "1.5x" at bounding box center [954, 335] width 31 height 21
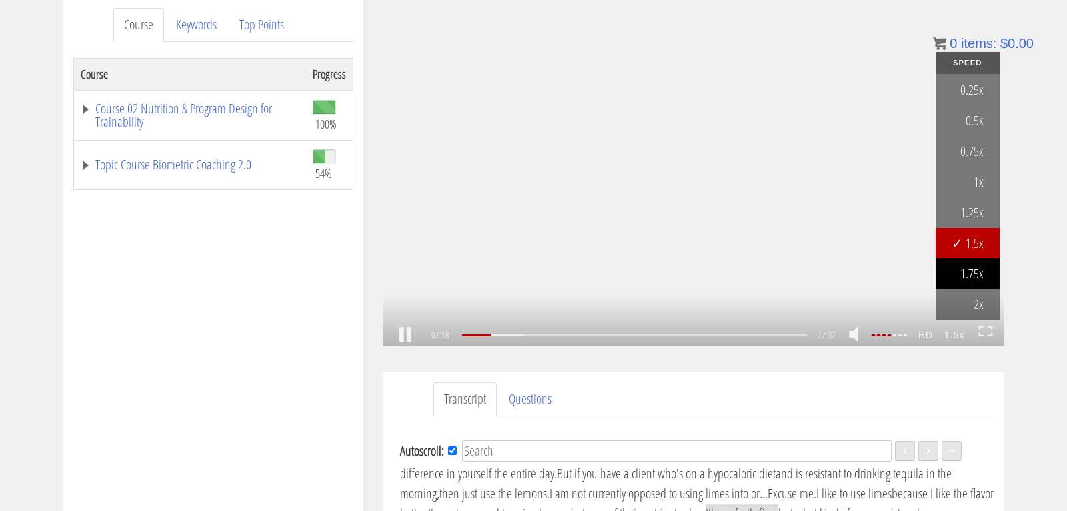
click at [968, 278] on link "1.75x" at bounding box center [967, 274] width 64 height 31
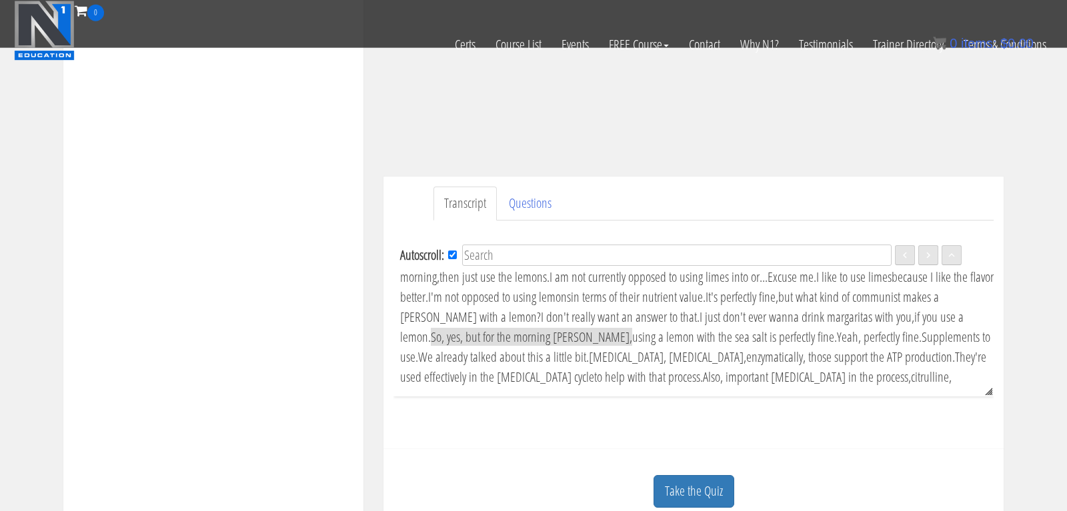
scroll to position [291, 0]
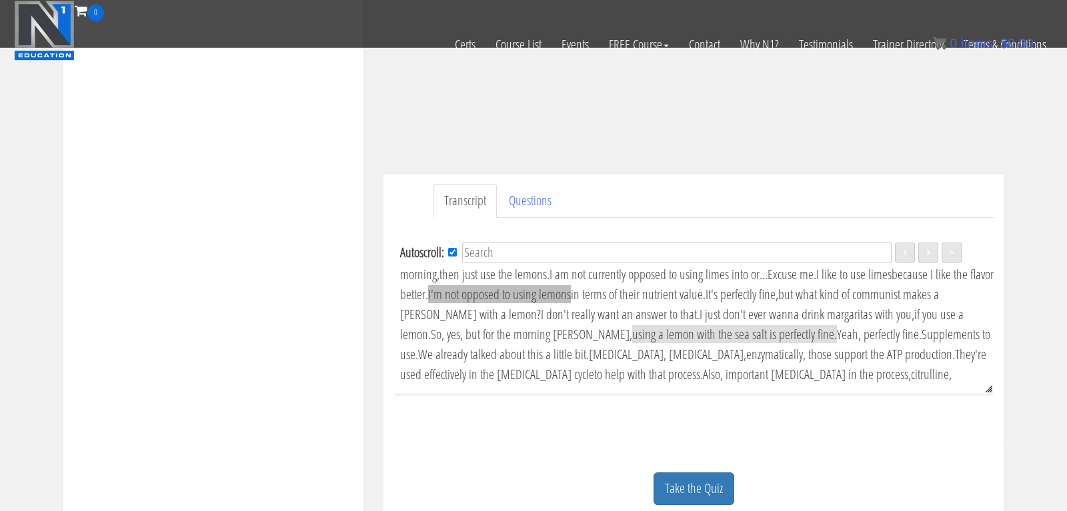
click at [429, 285] on span "I'm not opposed to using lemons" at bounding box center [499, 294] width 143 height 18
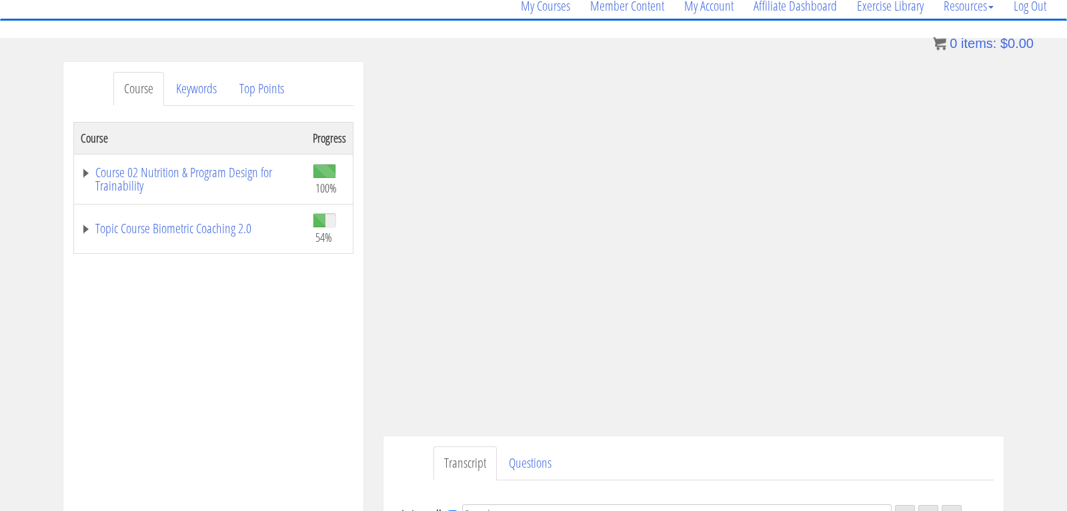
scroll to position [303, 0]
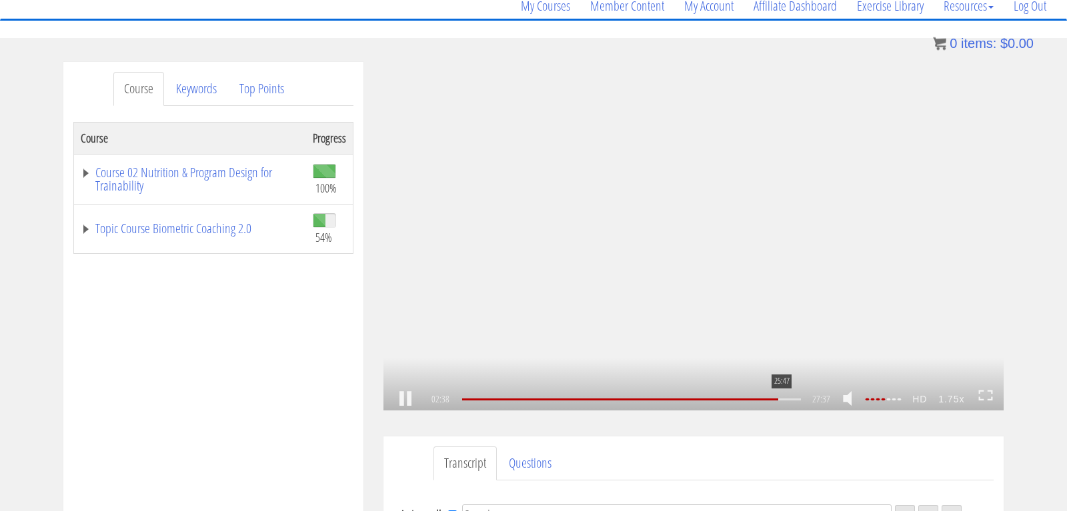
click at [780, 401] on div "25:47" at bounding box center [631, 400] width 339 height 2
click at [788, 399] on div "26:21" at bounding box center [631, 400] width 339 height 2
click at [798, 399] on div "27:14" at bounding box center [631, 400] width 339 height 2
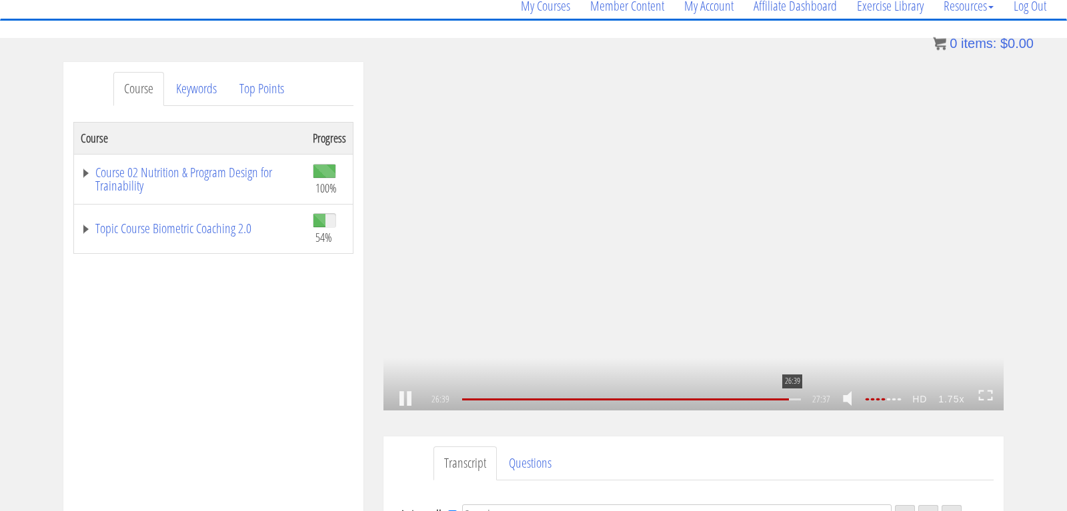
scroll to position [3617, 0]
click at [791, 399] on div "26:39" at bounding box center [631, 400] width 339 height 2
click at [793, 399] on div "26:52" at bounding box center [631, 400] width 339 height 2
click at [785, 399] on div "26:10" at bounding box center [631, 400] width 339 height 2
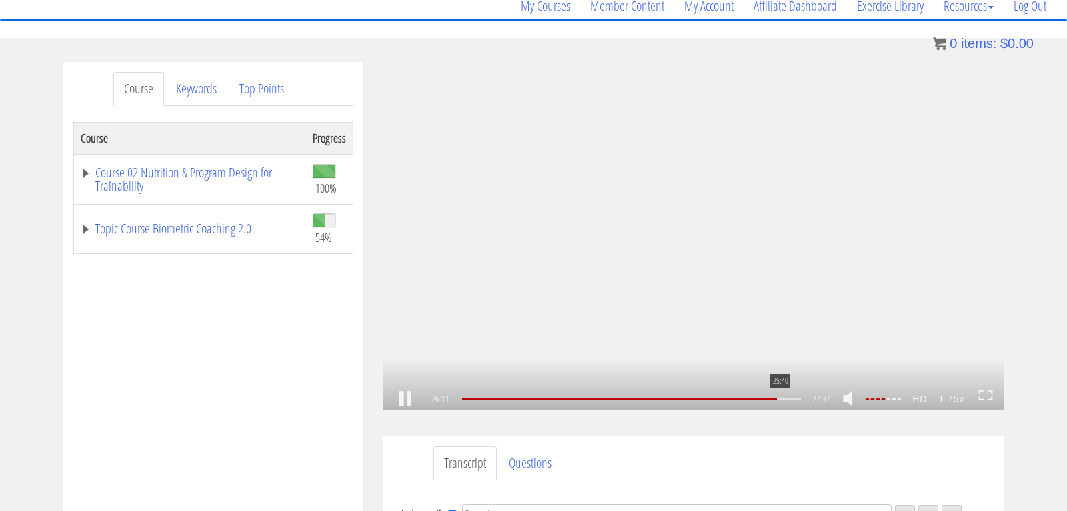
click at [779, 399] on div "25:40" at bounding box center [631, 400] width 339 height 2
click at [770, 399] on div "24:58" at bounding box center [631, 400] width 339 height 2
click at [767, 399] on div "24:46" at bounding box center [631, 400] width 339 height 2
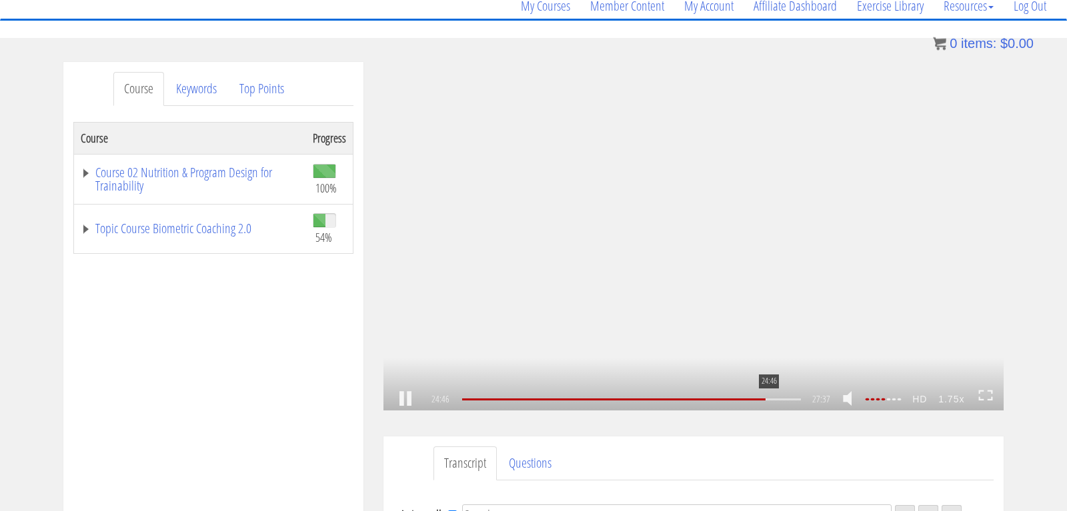
scroll to position [3352, 0]
click at [758, 400] on div at bounding box center [610, 400] width 296 height 2
click at [745, 399] on div "22:59" at bounding box center [631, 400] width 339 height 2
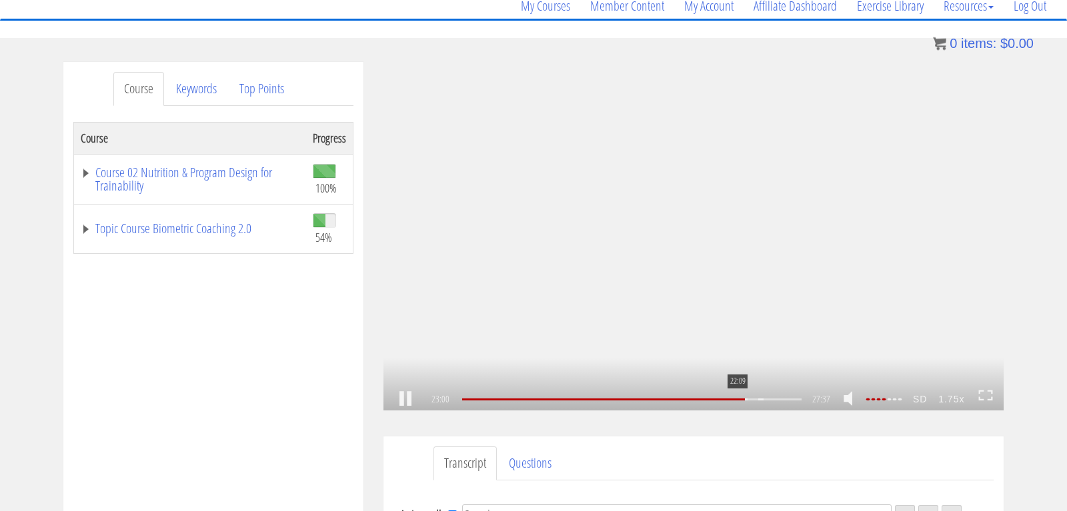
click at [736, 399] on div "22:09" at bounding box center [631, 400] width 339 height 2
click at [682, 253] on icon ".fp-color-play{opacity:0.65;}.rect{fill:#fff;}" at bounding box center [693, 236] width 45 height 45
click at [514, 399] on div "04:18" at bounding box center [631, 400] width 339 height 2
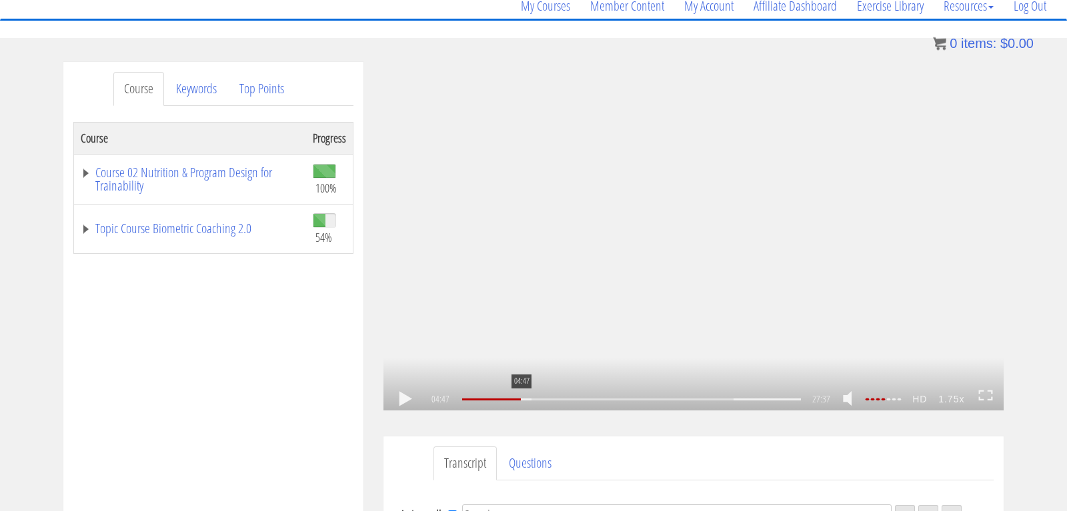
click at [520, 399] on div "04:47" at bounding box center [631, 400] width 339 height 2
click at [525, 399] on div "05:13" at bounding box center [631, 400] width 339 height 2
click at [523, 293] on div "1.75x .a{fill:#000;opacity:0.65;}.b{fill:#fff;opacity:1.0;} .fp-color-play{opac…" at bounding box center [693, 236] width 620 height 349
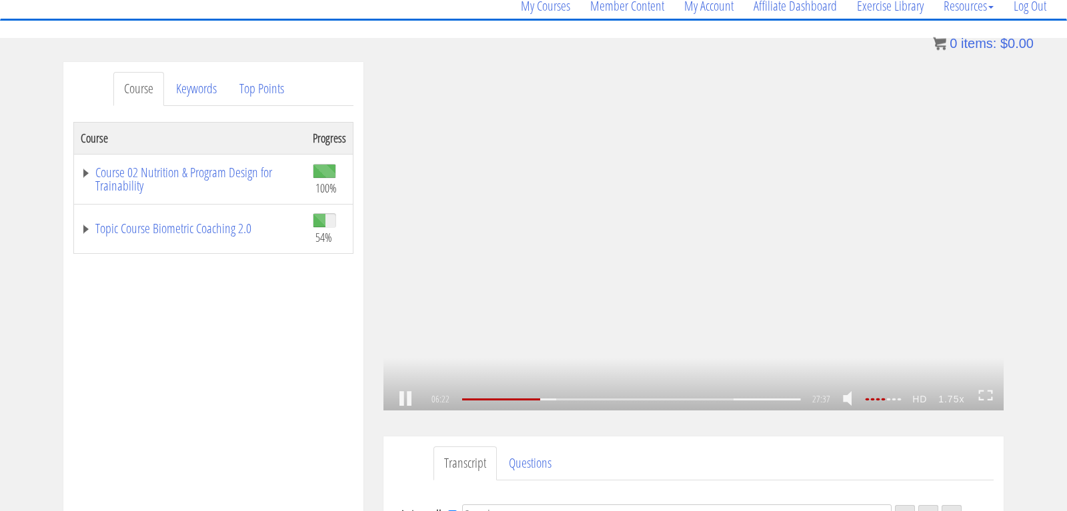
scroll to position [811, 0]
click at [536, 399] on div "06:05" at bounding box center [631, 400] width 339 height 2
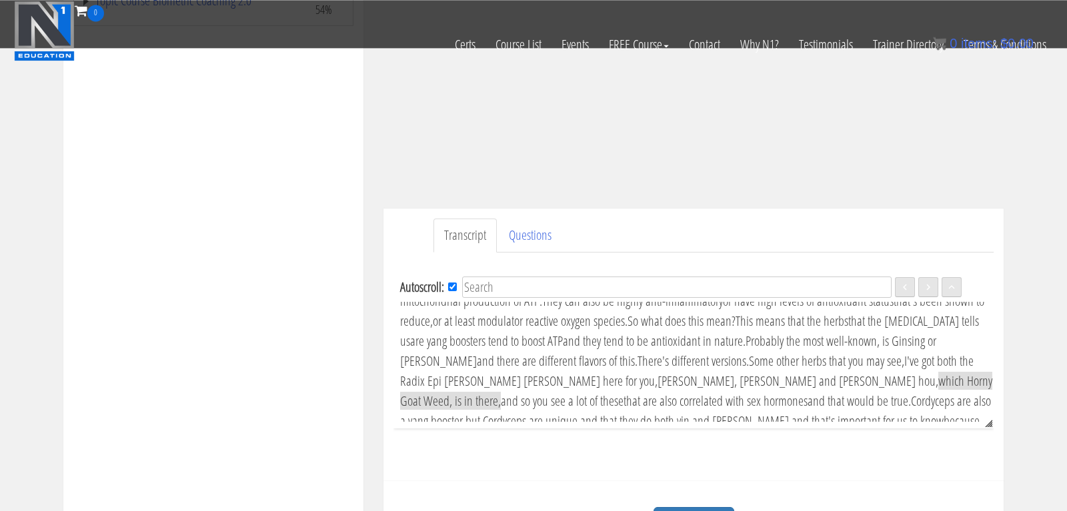
scroll to position [791, 0]
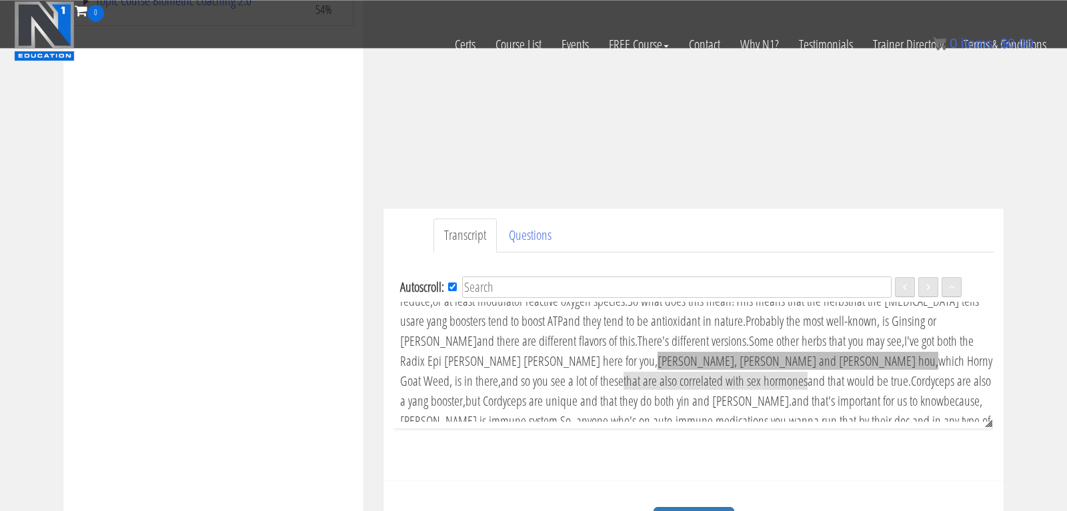
click at [657, 352] on span "[PERSON_NAME], [PERSON_NAME] and [PERSON_NAME] hou," at bounding box center [797, 361] width 281 height 18
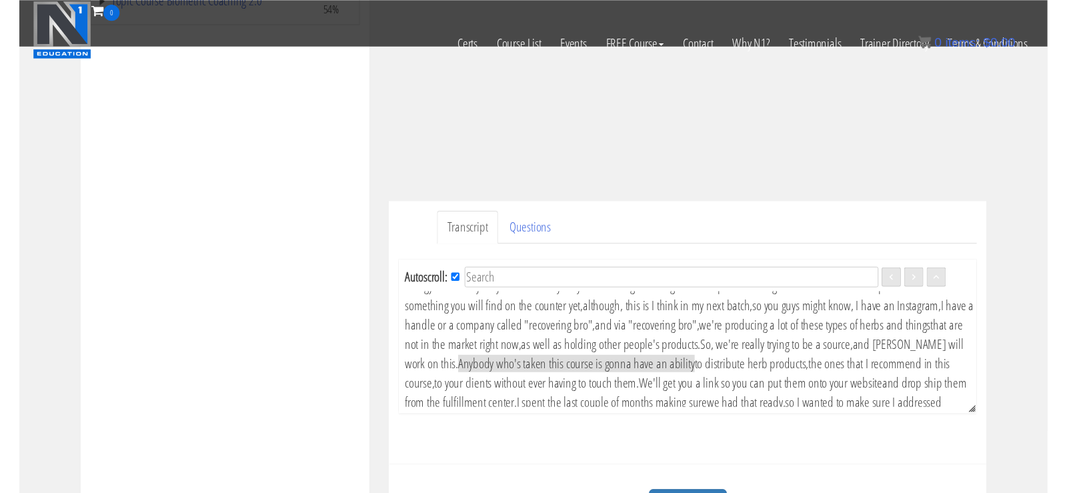
scroll to position [1015, 0]
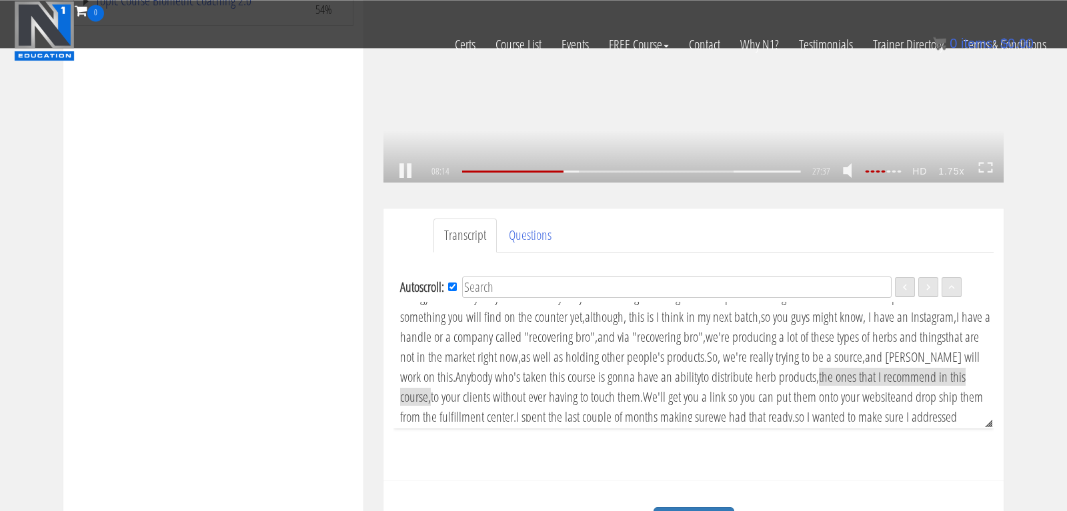
click at [407, 171] on link at bounding box center [405, 171] width 23 height 0
